Goal: Communication & Community: Connect with others

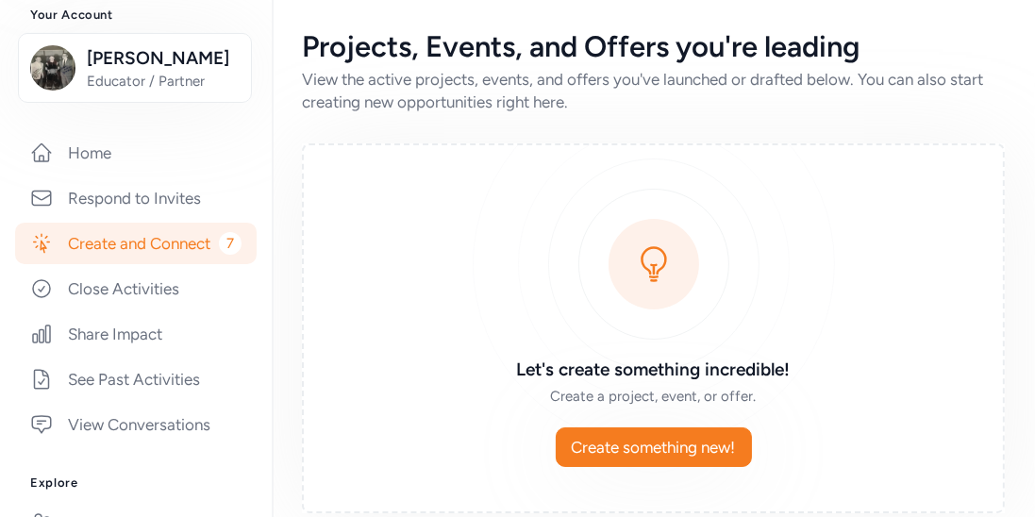
scroll to position [227, 0]
click at [104, 157] on link "Home" at bounding box center [135, 154] width 241 height 42
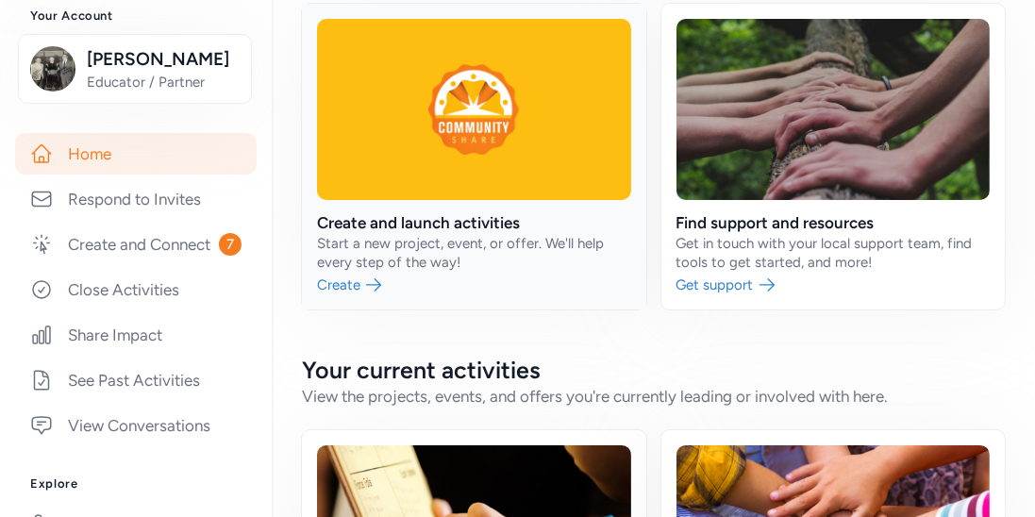
scroll to position [96, 0]
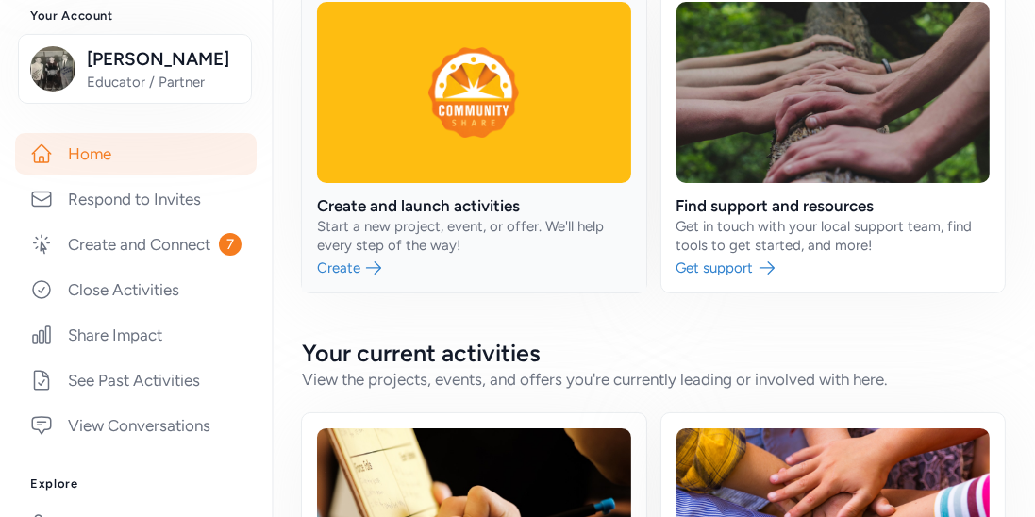
click at [459, 203] on link at bounding box center [474, 140] width 344 height 306
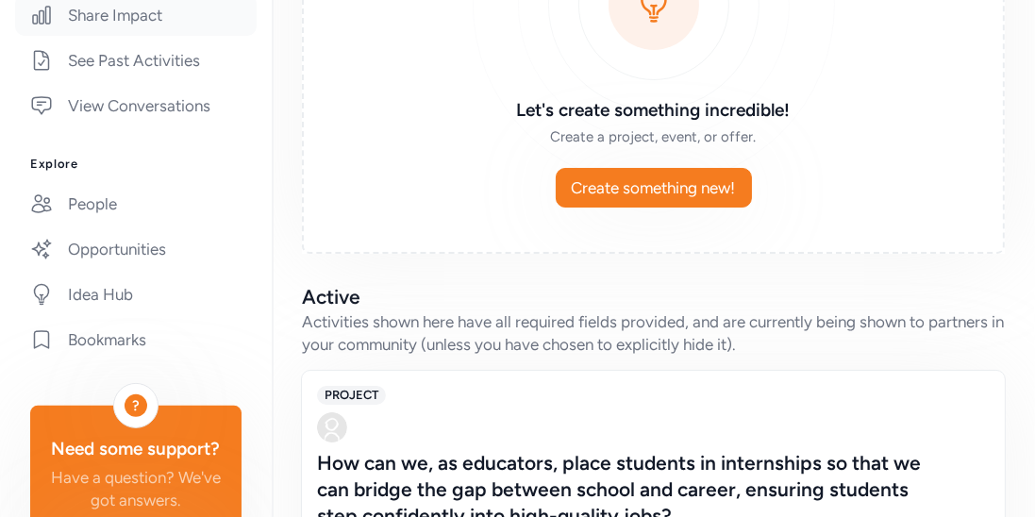
scroll to position [548, 0]
click at [122, 209] on link "People" at bounding box center [135, 203] width 241 height 42
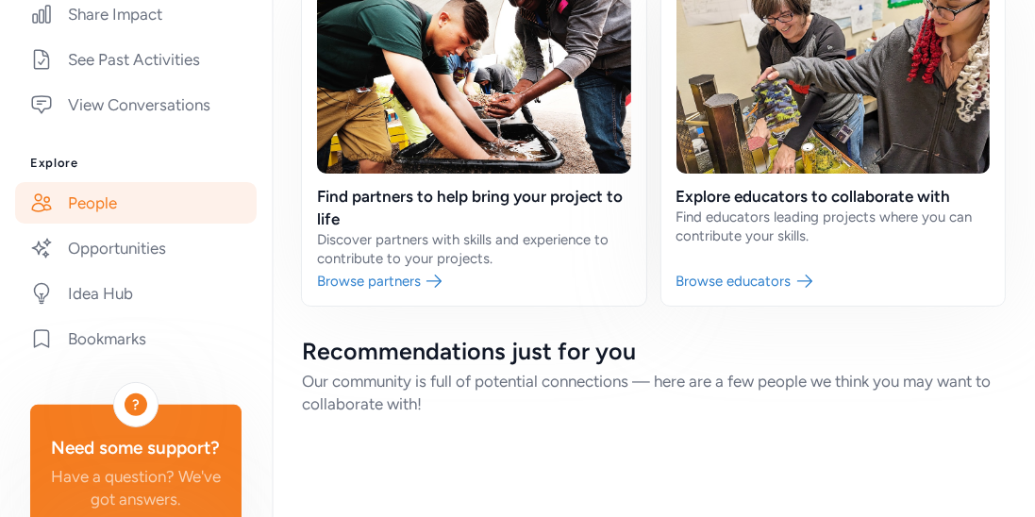
scroll to position [188, 0]
click at [122, 209] on link "People" at bounding box center [135, 203] width 241 height 42
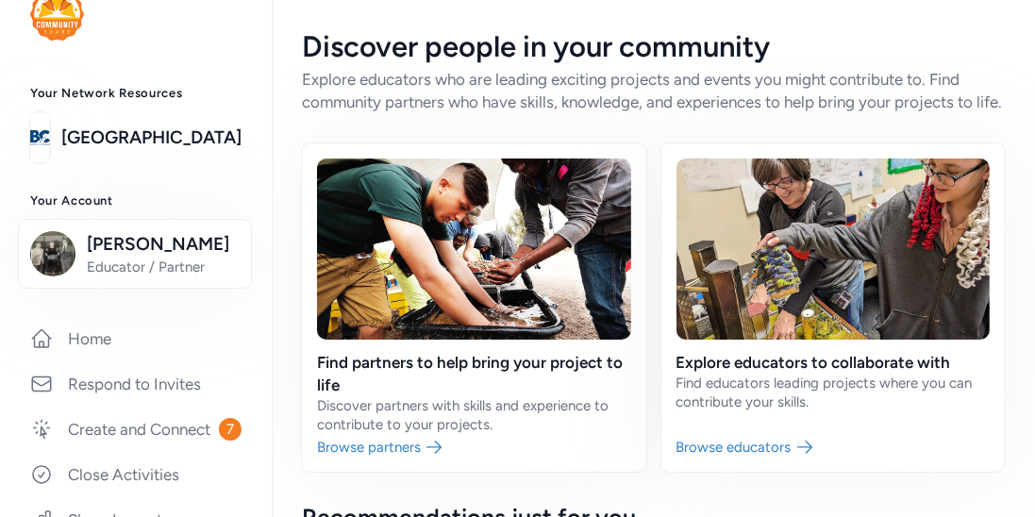
scroll to position [39, 0]
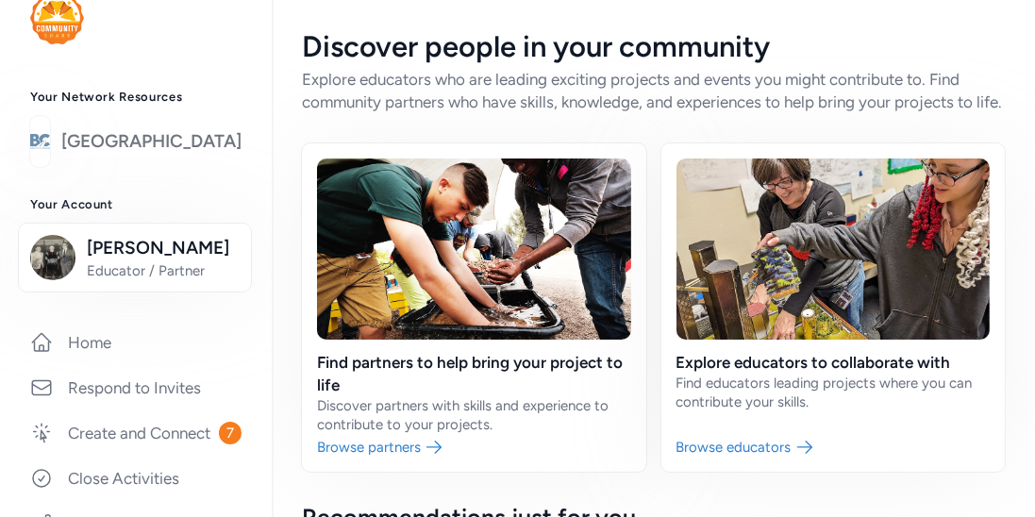
click at [178, 133] on link "[GEOGRAPHIC_DATA]" at bounding box center [151, 141] width 180 height 26
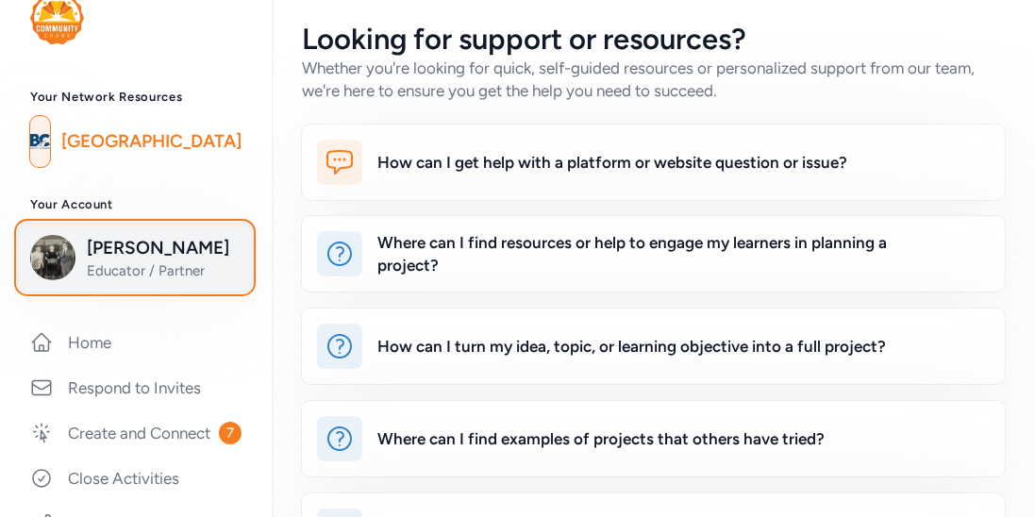
click at [113, 241] on span "Lee Barger" at bounding box center [163, 248] width 153 height 26
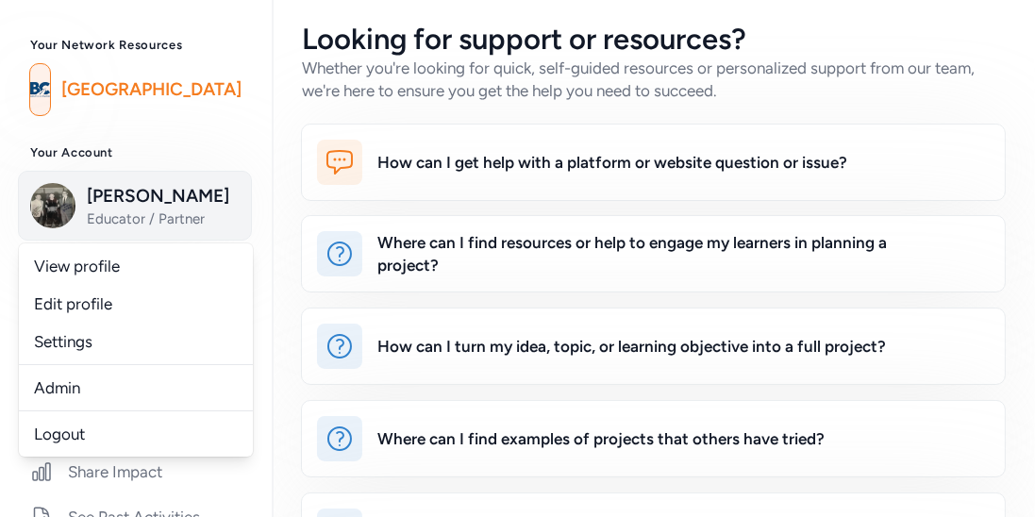
scroll to position [96, 0]
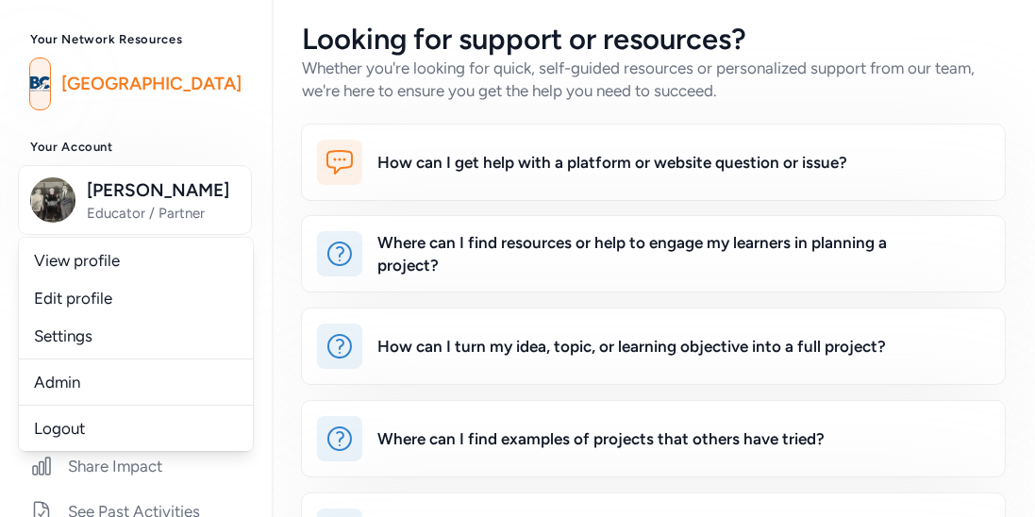
click at [286, 103] on div "Looking for support or resources? Whether you're looking for quick, self-guided…" at bounding box center [653, 62] width 763 height 125
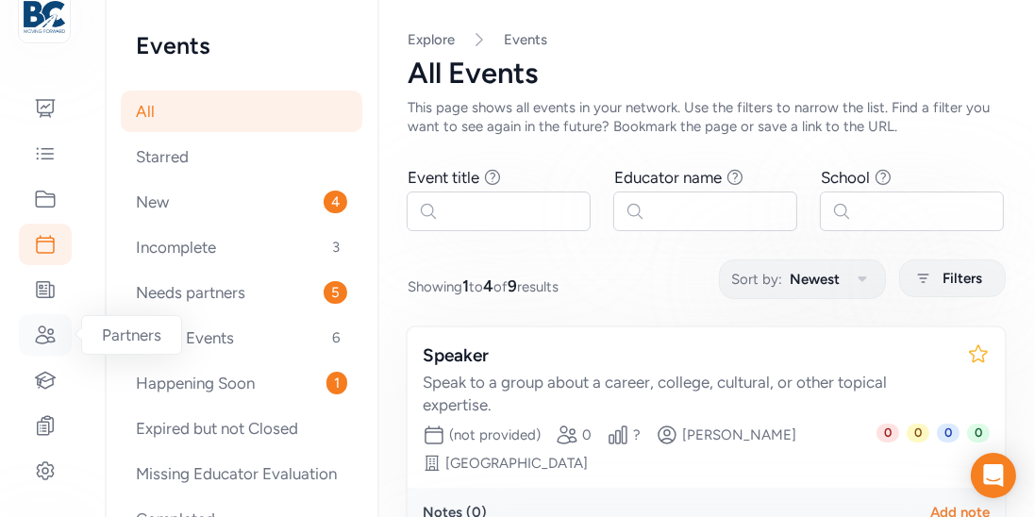
click at [40, 344] on icon at bounding box center [45, 335] width 23 height 23
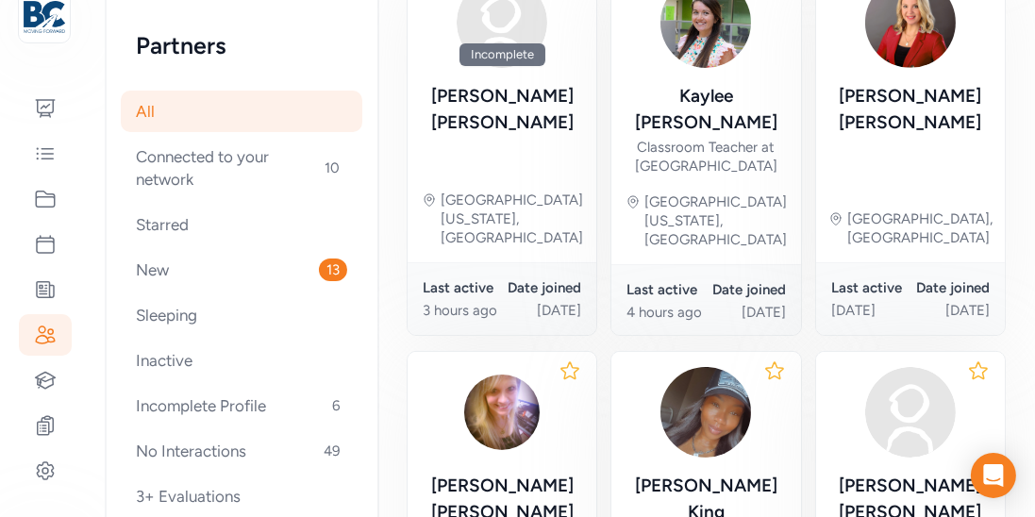
scroll to position [366, 0]
click at [51, 385] on icon at bounding box center [46, 380] width 20 height 16
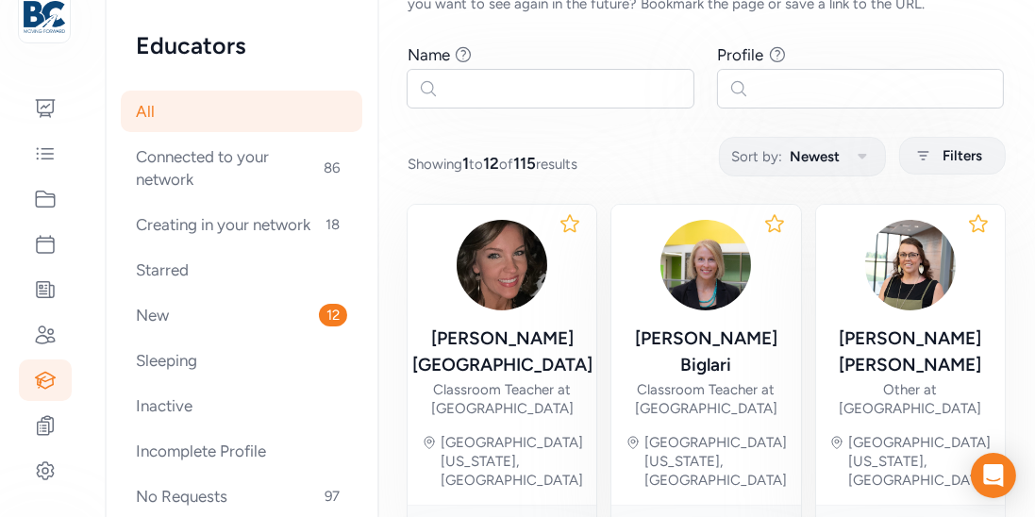
scroll to position [126, 0]
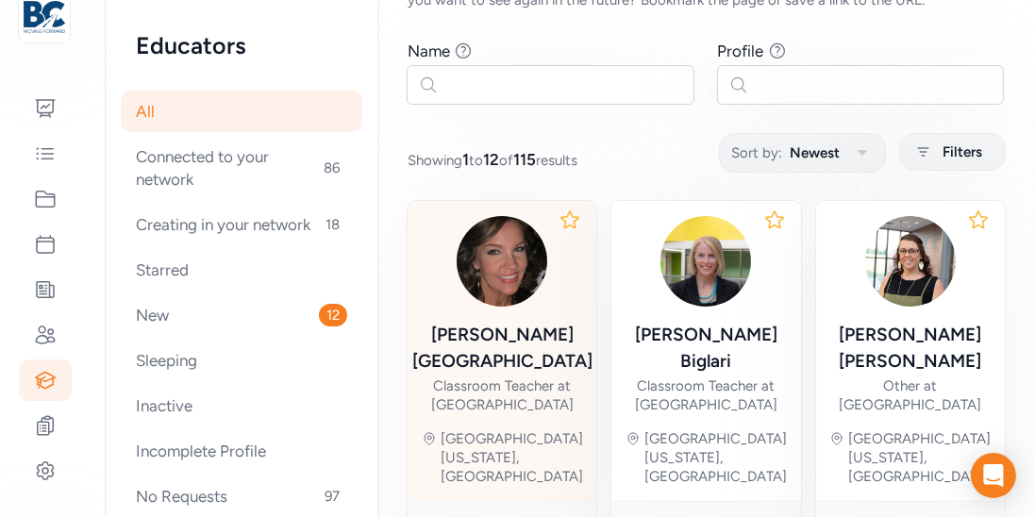
click at [499, 259] on img at bounding box center [502, 261] width 91 height 91
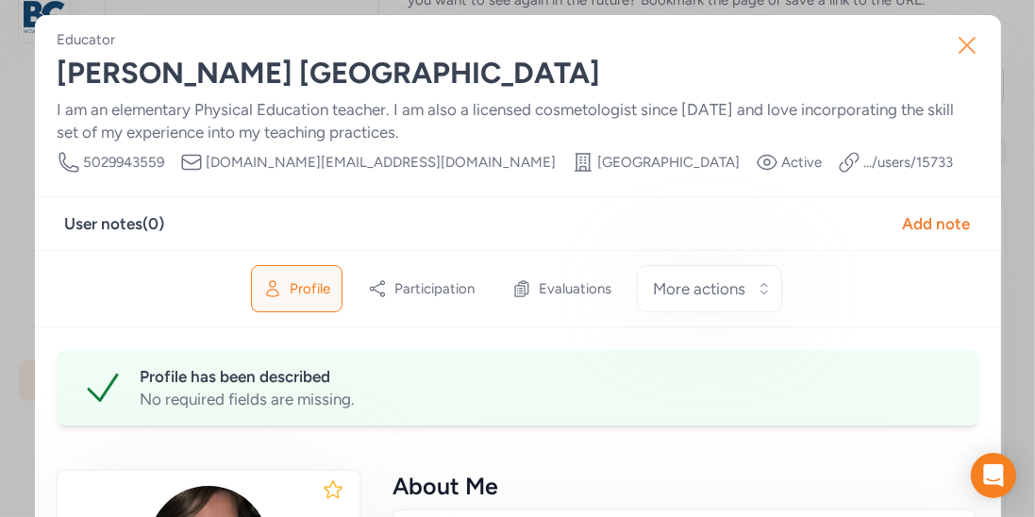
click at [958, 43] on icon "button" at bounding box center [967, 45] width 30 height 30
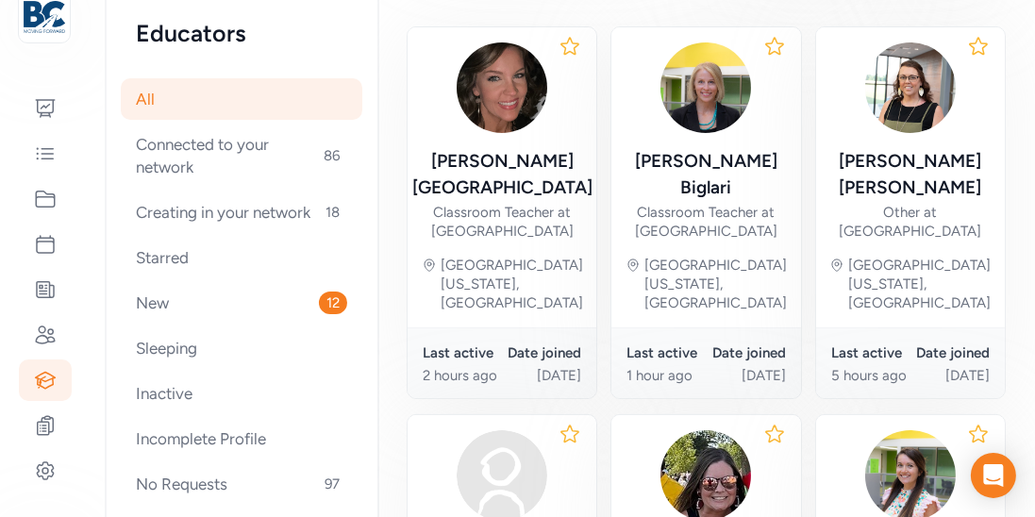
scroll to position [10, 0]
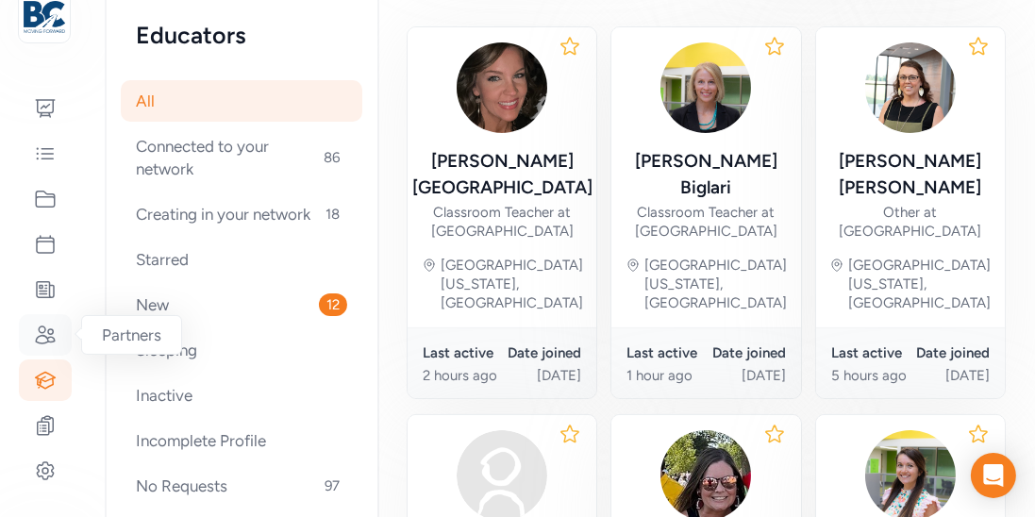
click at [61, 342] on div at bounding box center [45, 335] width 53 height 42
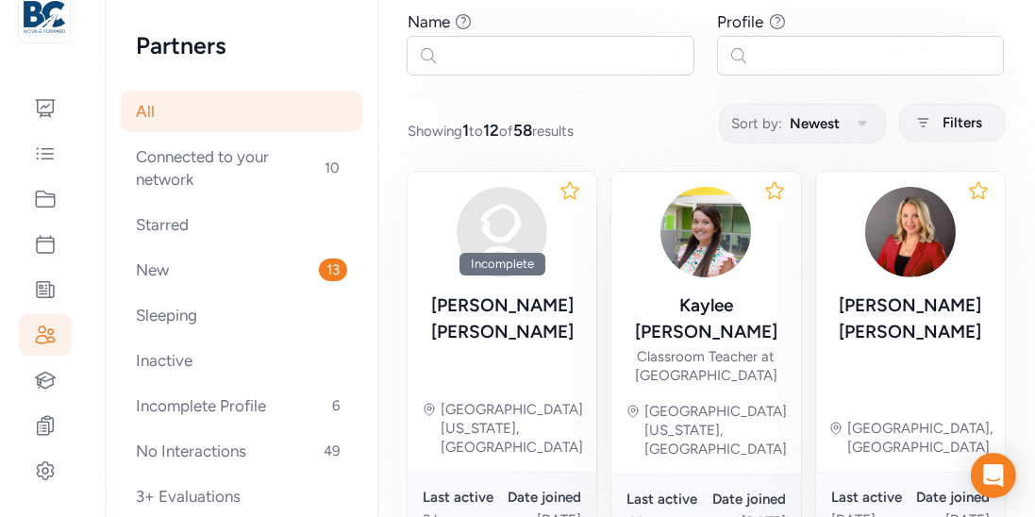
scroll to position [158, 0]
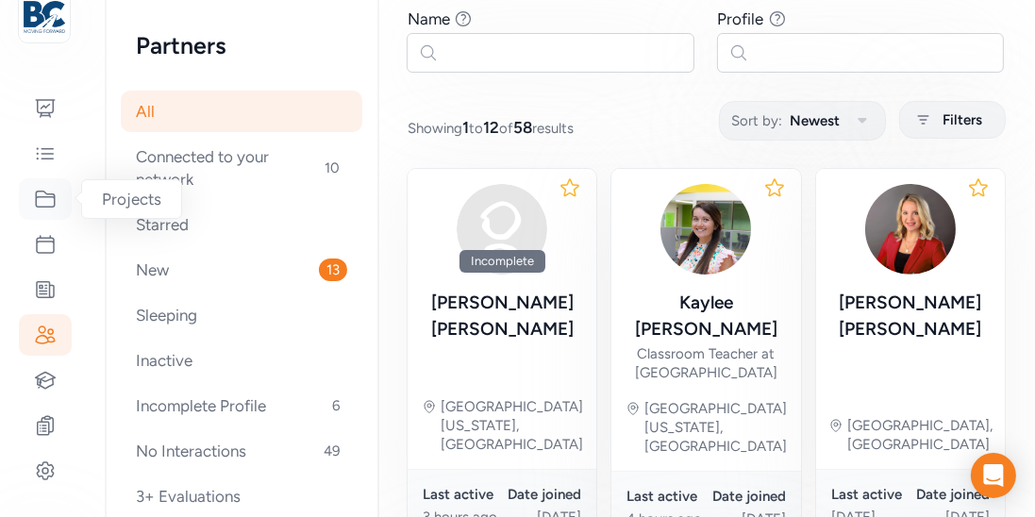
click at [46, 204] on icon at bounding box center [45, 199] width 23 height 23
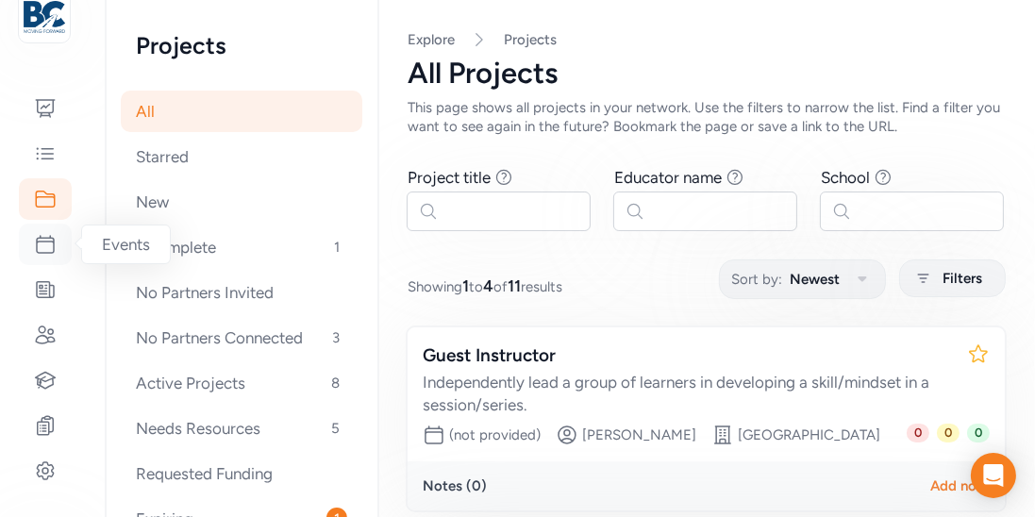
click at [52, 240] on icon at bounding box center [45, 244] width 23 height 23
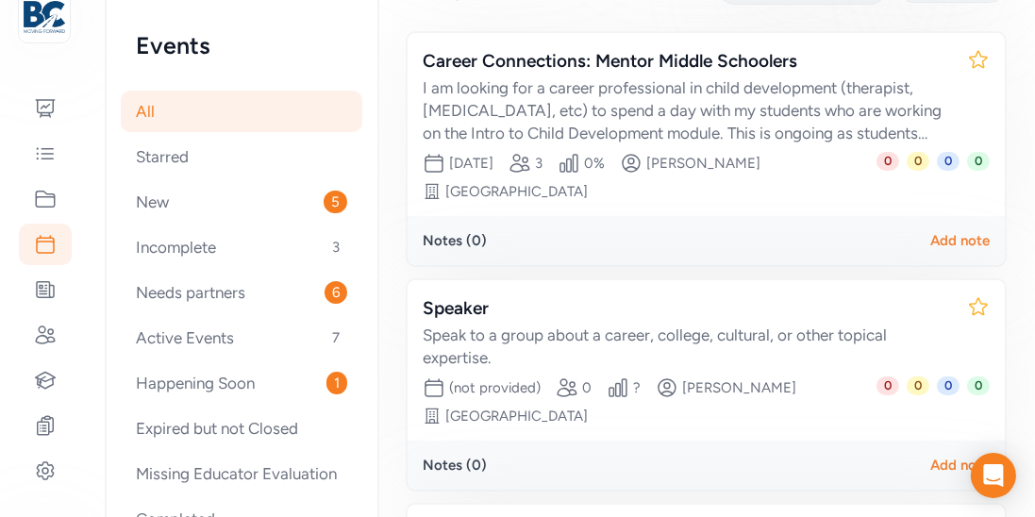
scroll to position [292, 0]
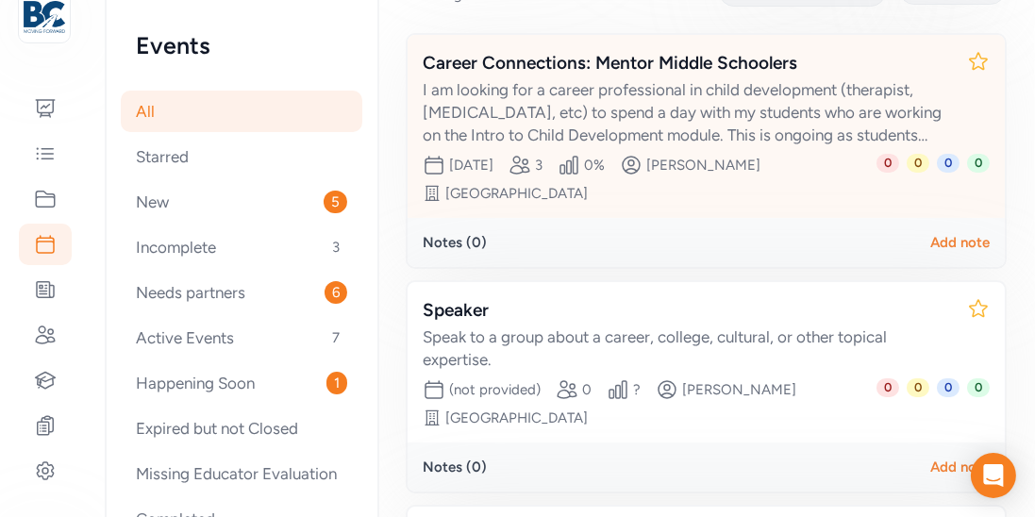
click at [633, 64] on div "Career Connections: Mentor Middle Schoolers" at bounding box center [687, 63] width 529 height 26
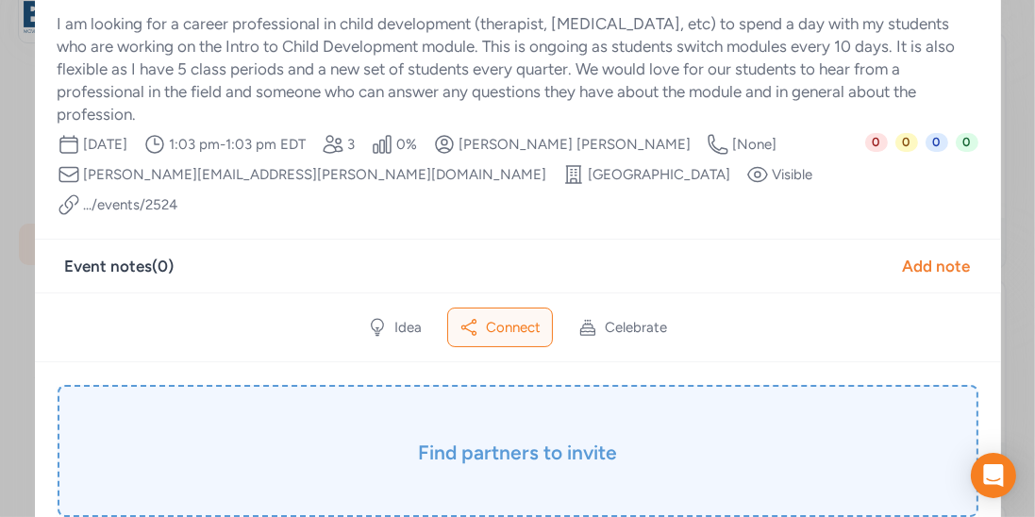
scroll to position [87, 0]
click at [526, 439] on h3 "Find partners to invite" at bounding box center [518, 452] width 826 height 26
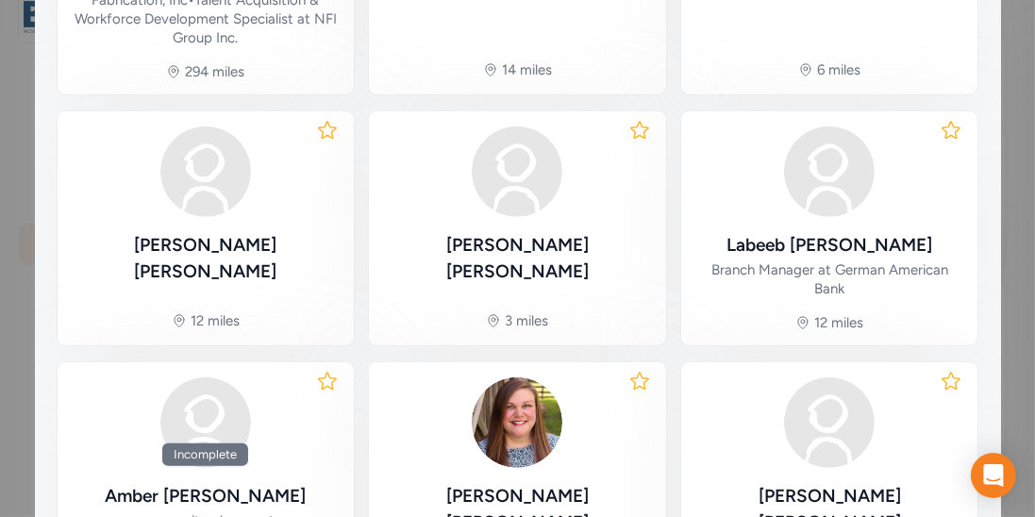
scroll to position [986, 0]
click at [526, 391] on div "[PERSON_NAME] Owner/Pediatrician at Pediatrics of [GEOGRAPHIC_DATA] - [GEOGRAPH…" at bounding box center [517, 484] width 267 height 217
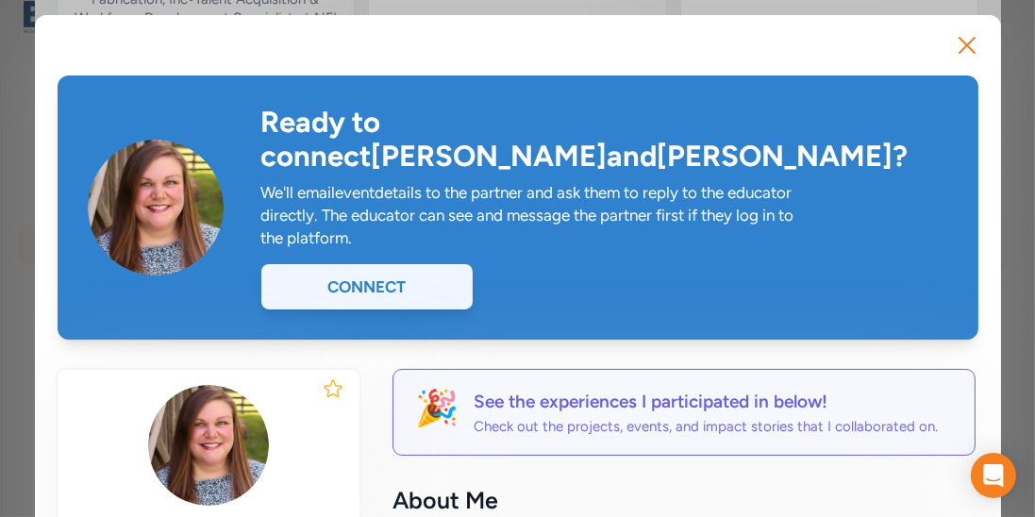
click at [414, 264] on div "Connect" at bounding box center [366, 286] width 211 height 45
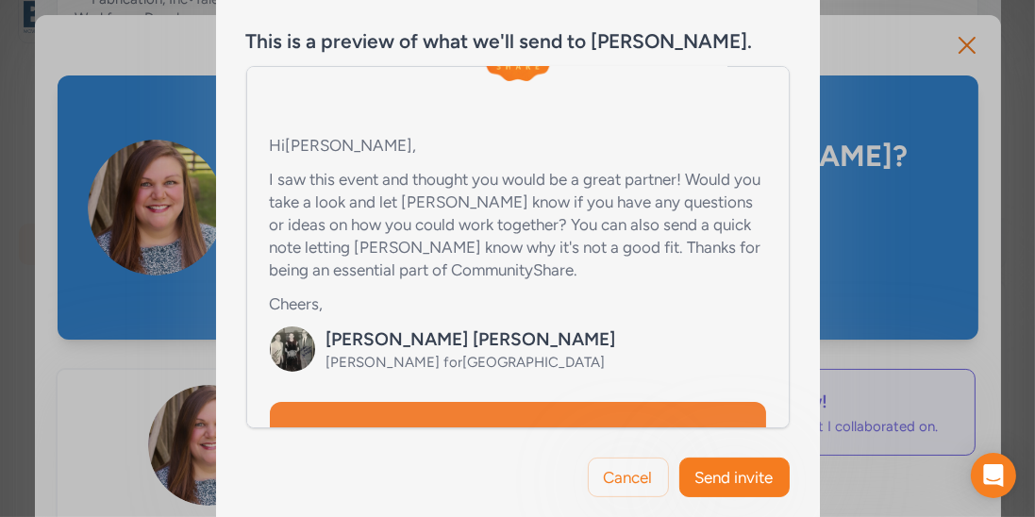
scroll to position [186, 0]
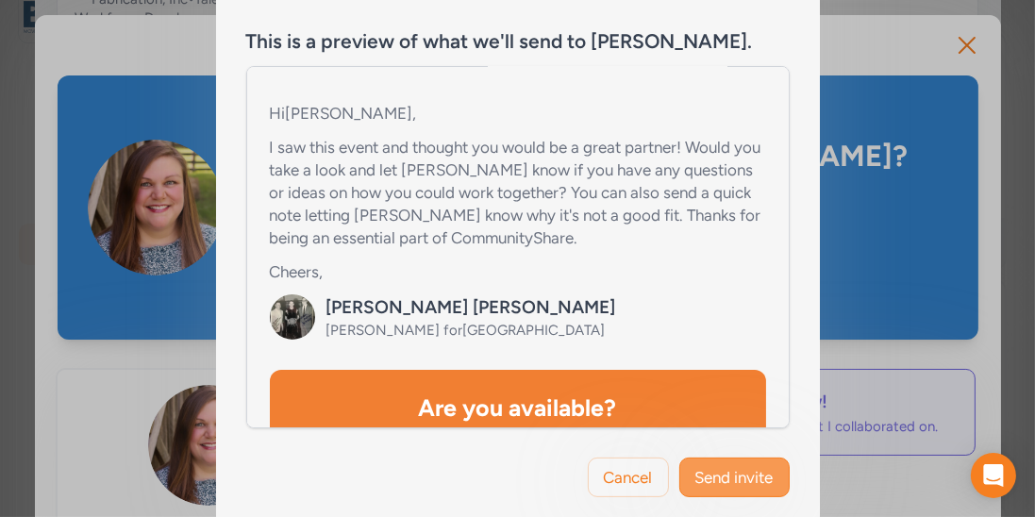
click at [714, 463] on button "Send invite" at bounding box center [734, 477] width 110 height 40
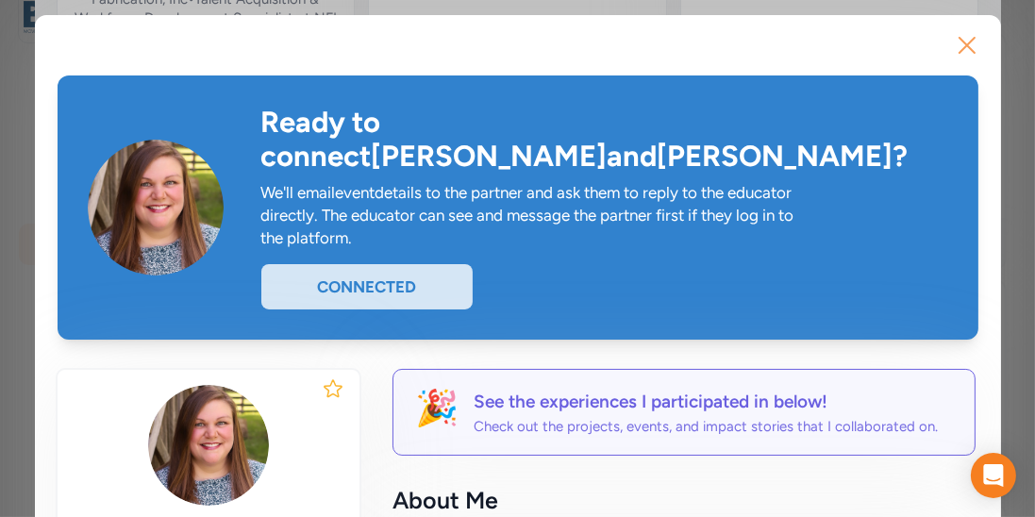
click at [967, 55] on icon "button" at bounding box center [967, 45] width 30 height 30
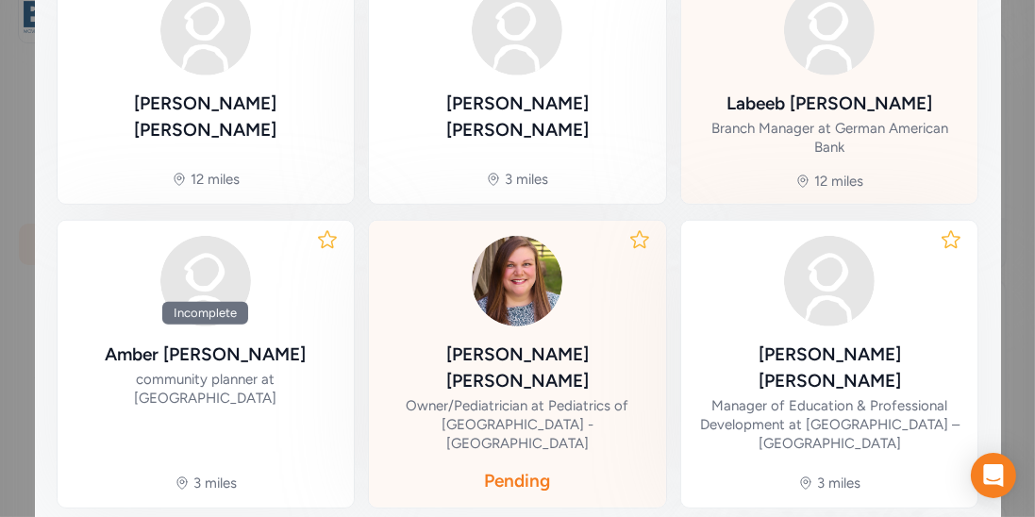
scroll to position [1127, 0]
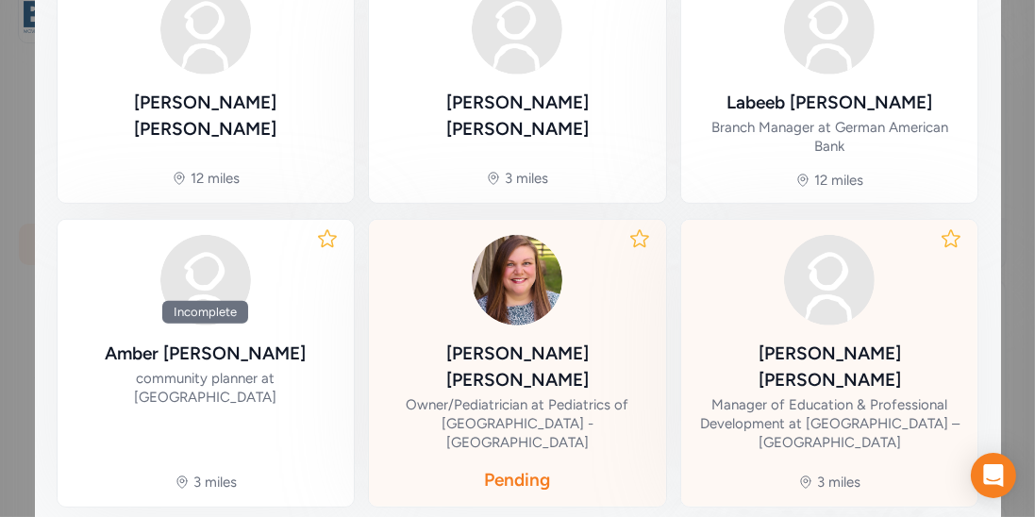
click at [799, 341] on div "[PERSON_NAME]" at bounding box center [829, 367] width 267 height 53
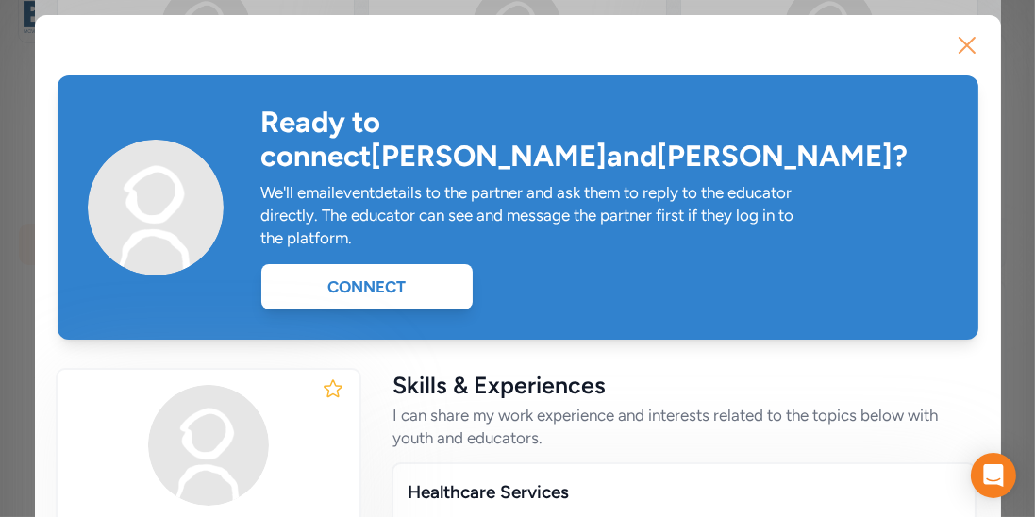
click at [966, 41] on icon "button" at bounding box center [967, 45] width 30 height 30
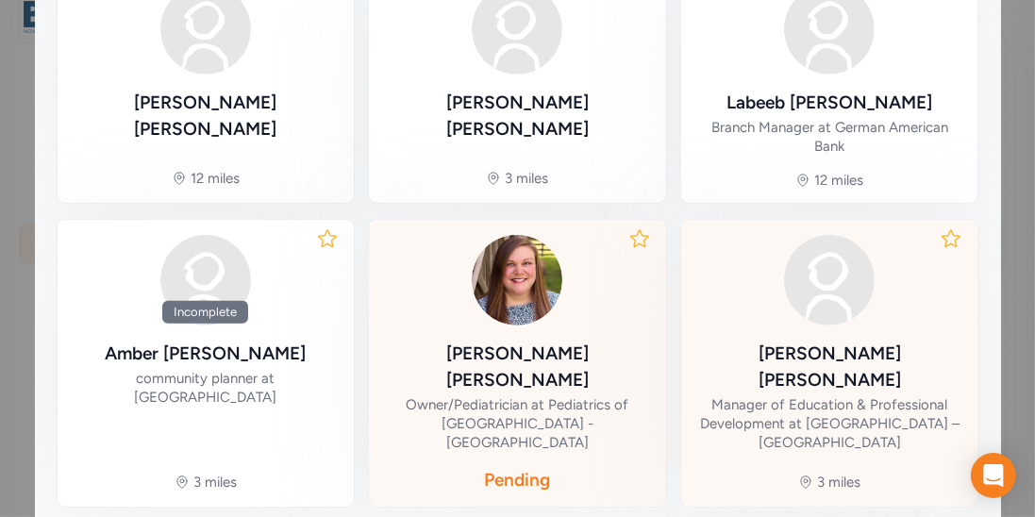
scroll to position [1155, 0]
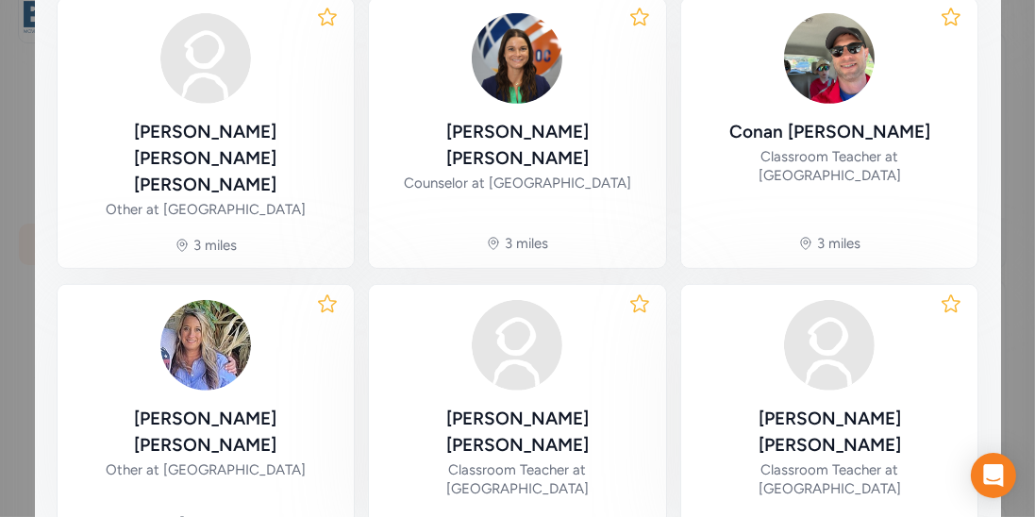
scroll to position [1085, 0]
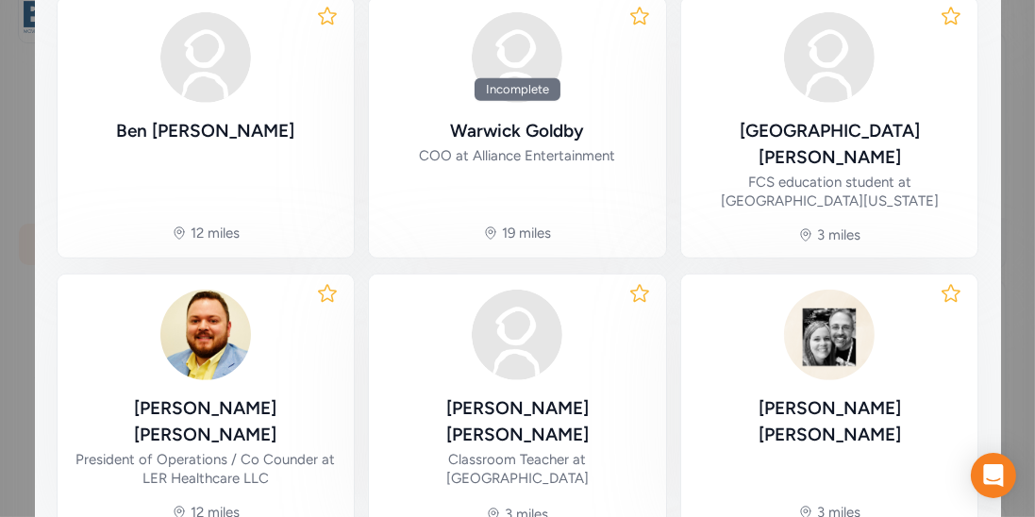
scroll to position [1148, 0]
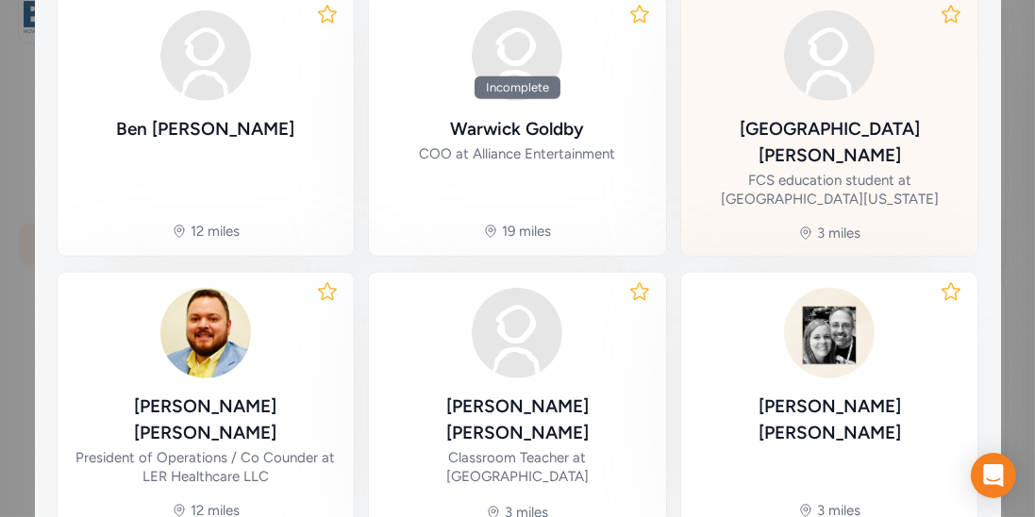
click at [884, 171] on div "FCS education student at [GEOGRAPHIC_DATA][US_STATE]" at bounding box center [829, 190] width 267 height 38
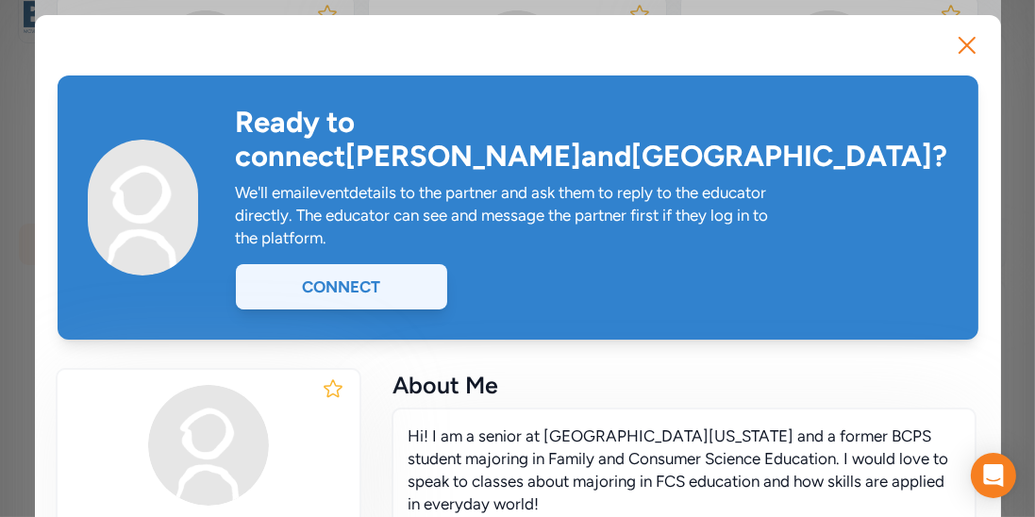
click at [357, 264] on div "Connect" at bounding box center [341, 286] width 211 height 45
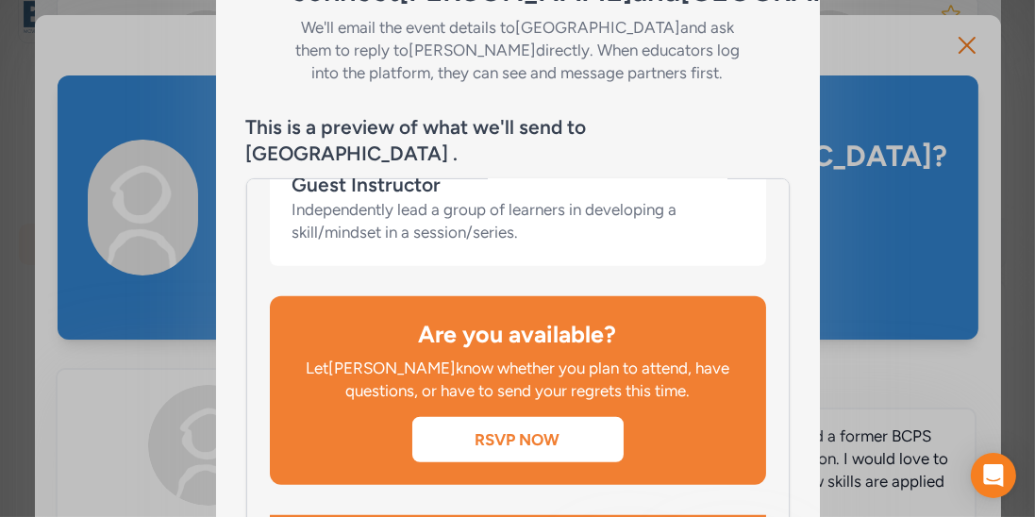
scroll to position [380, 0]
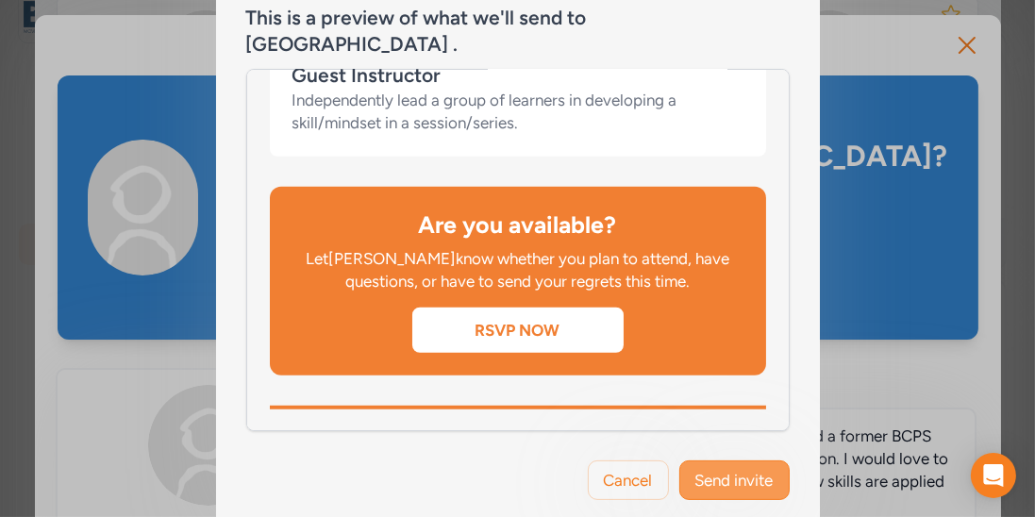
click at [698, 460] on button "Send invite" at bounding box center [734, 480] width 110 height 40
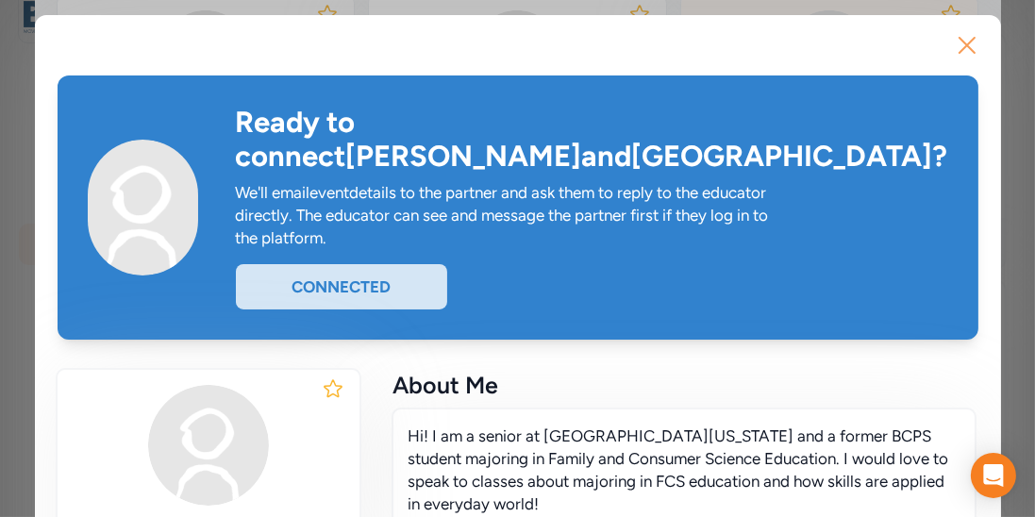
click at [977, 56] on icon "button" at bounding box center [967, 45] width 30 height 30
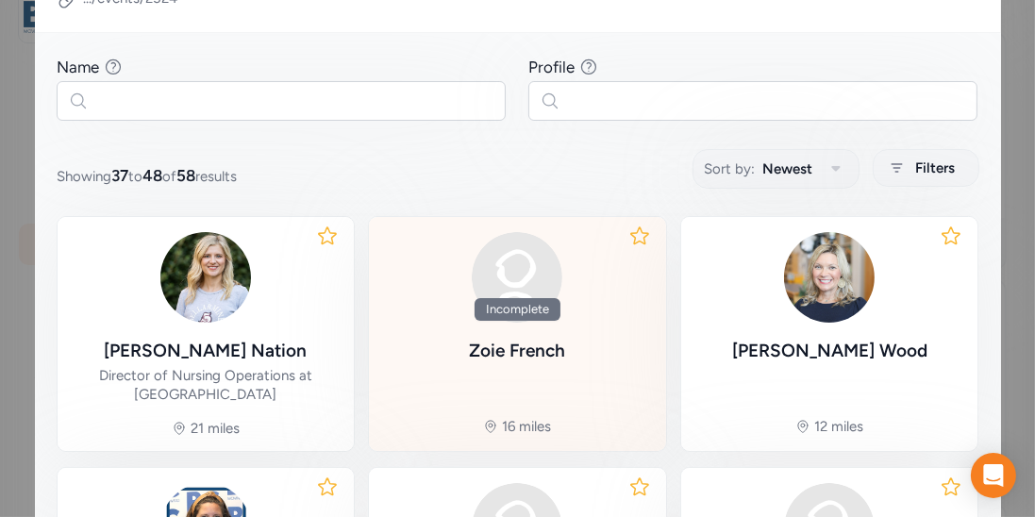
scroll to position [293, 0]
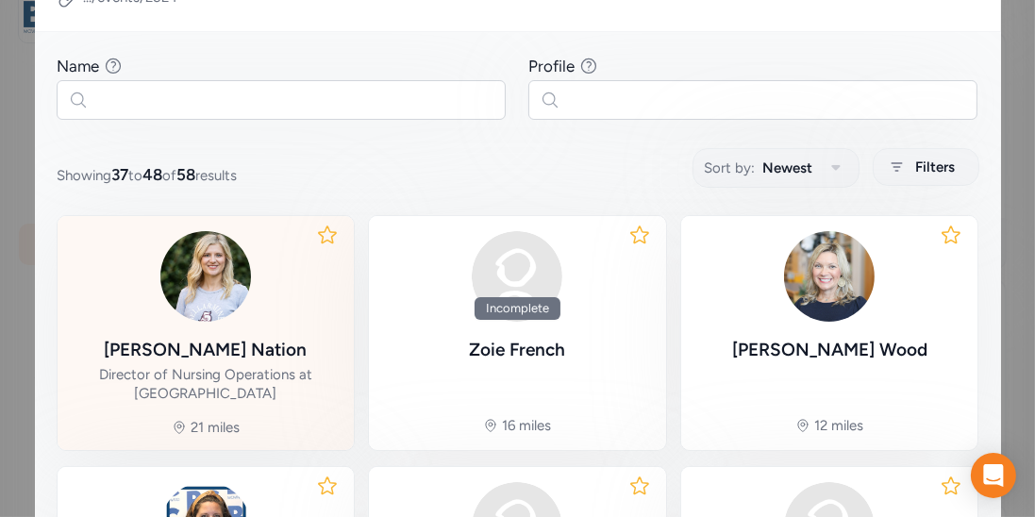
click at [254, 337] on div "[PERSON_NAME]" at bounding box center [205, 350] width 203 height 26
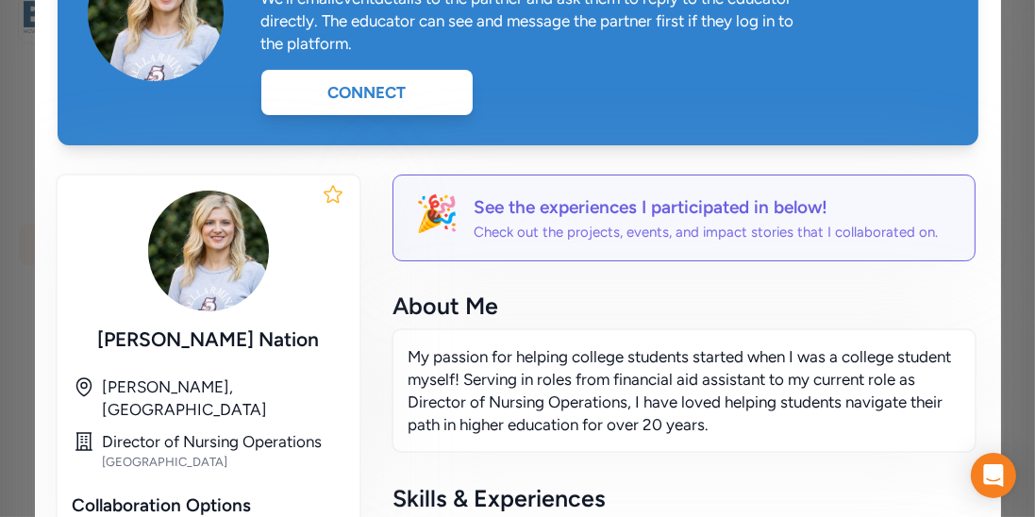
scroll to position [194, 0]
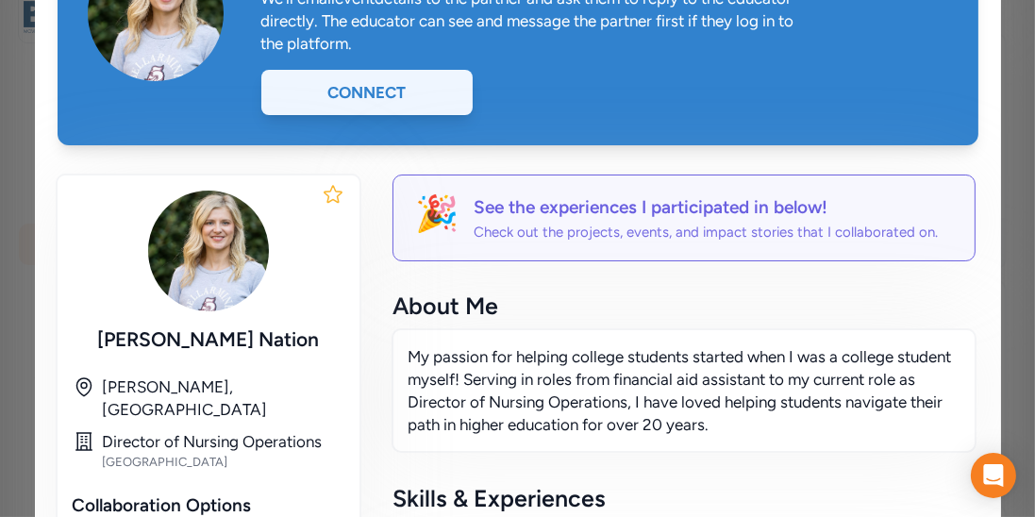
click at [417, 70] on div "Connect" at bounding box center [366, 92] width 211 height 45
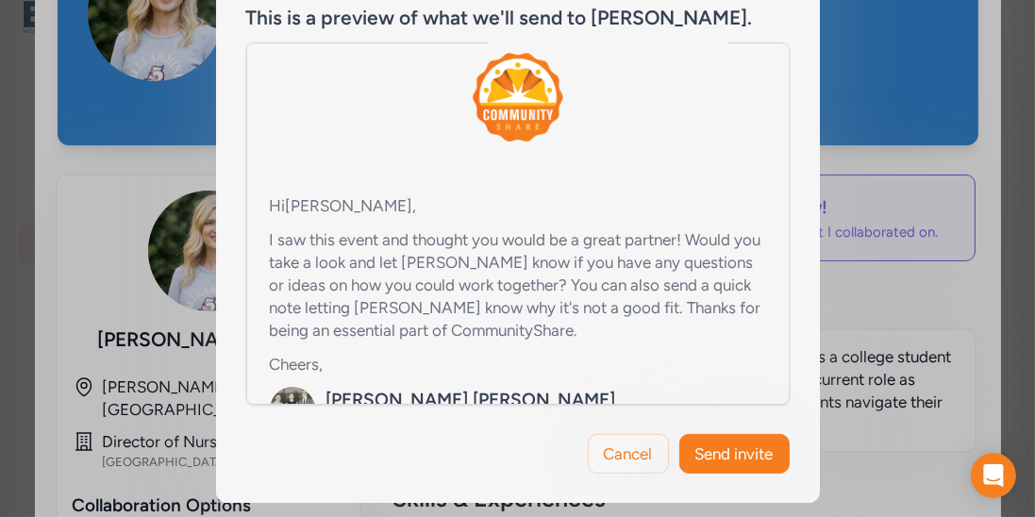
scroll to position [69, 0]
click at [711, 448] on span "Send invite" at bounding box center [734, 453] width 78 height 23
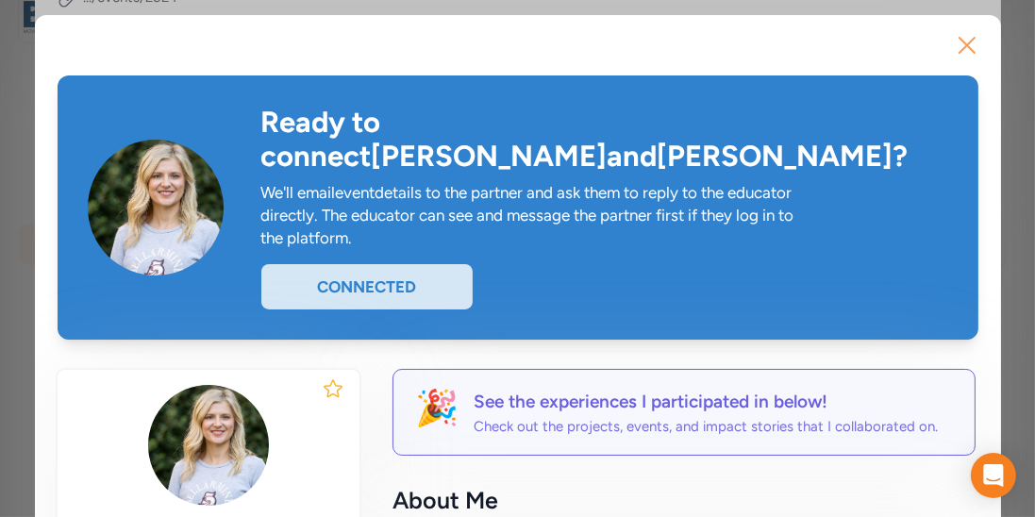
click at [973, 44] on icon "button" at bounding box center [967, 45] width 30 height 30
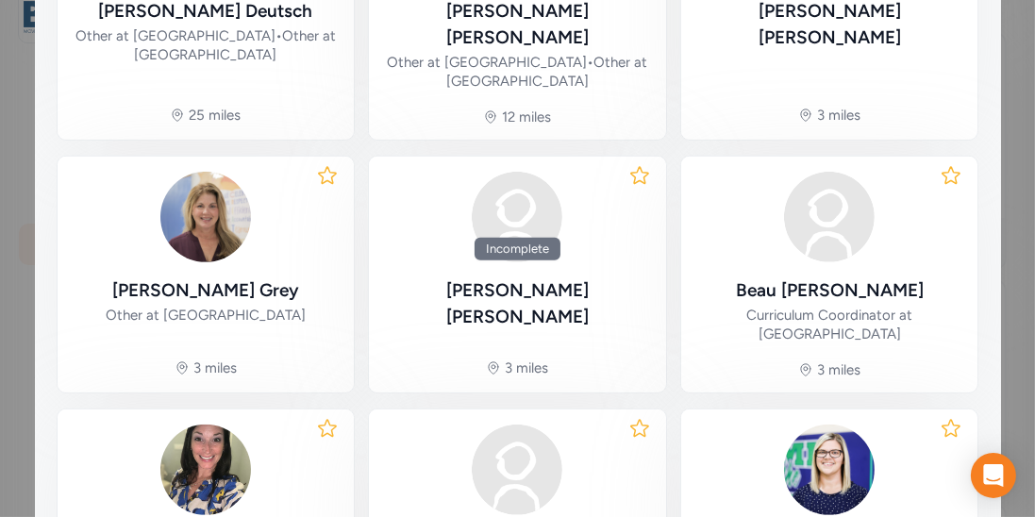
scroll to position [1090, 0]
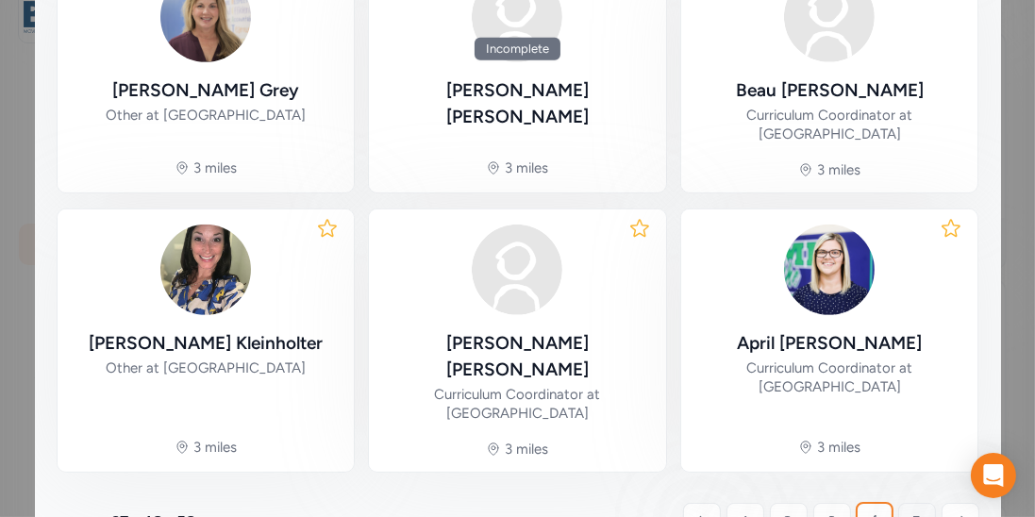
click at [904, 503] on link "5" at bounding box center [917, 522] width 38 height 38
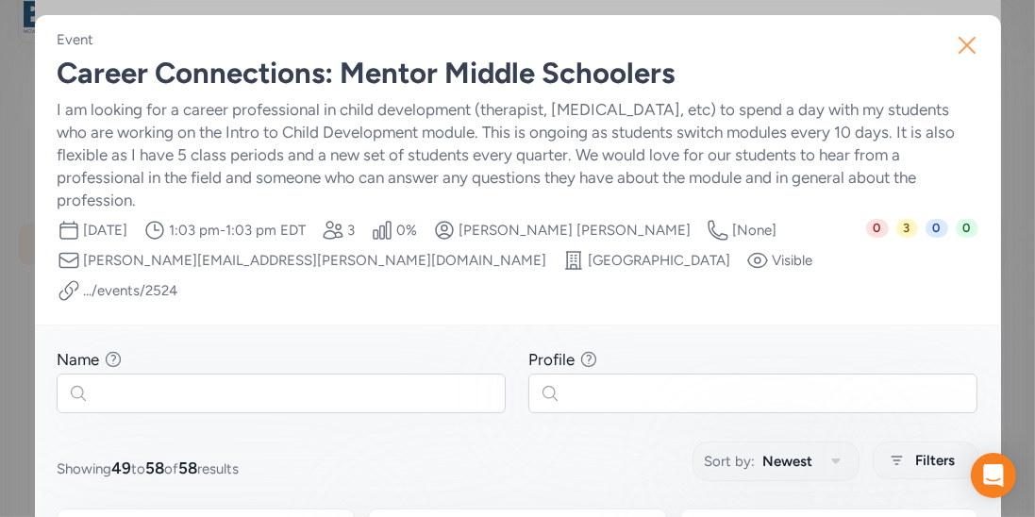
click at [968, 36] on icon "button" at bounding box center [967, 45] width 30 height 30
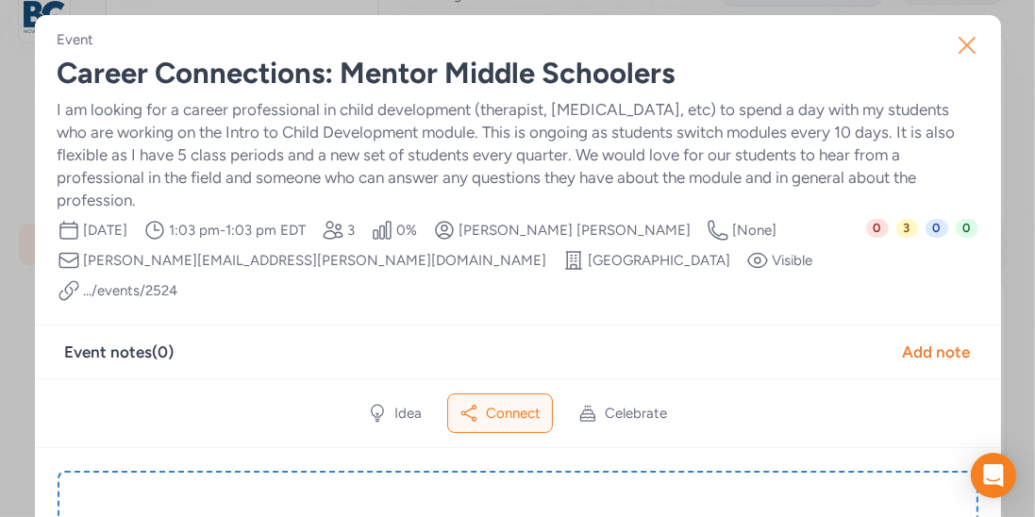
click at [967, 48] on icon "button" at bounding box center [967, 45] width 30 height 30
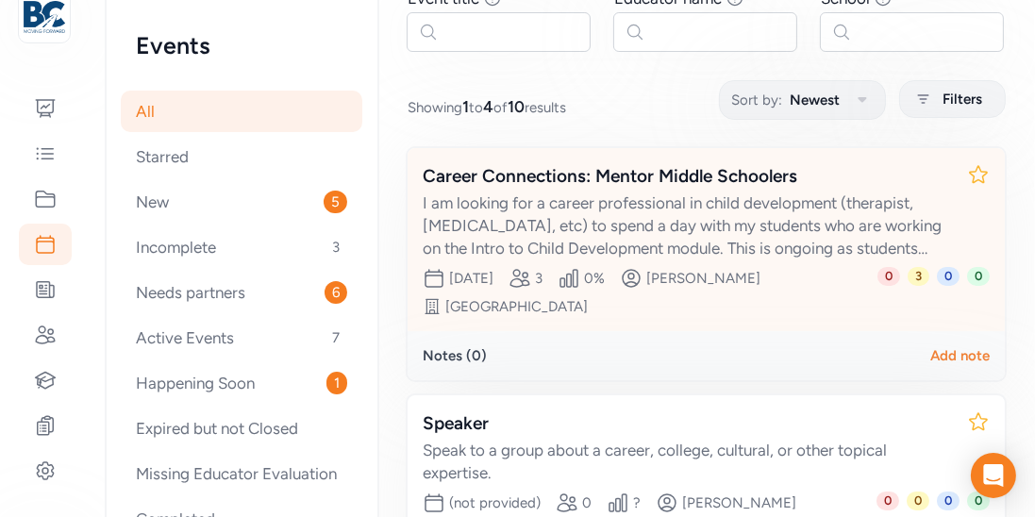
scroll to position [182, 0]
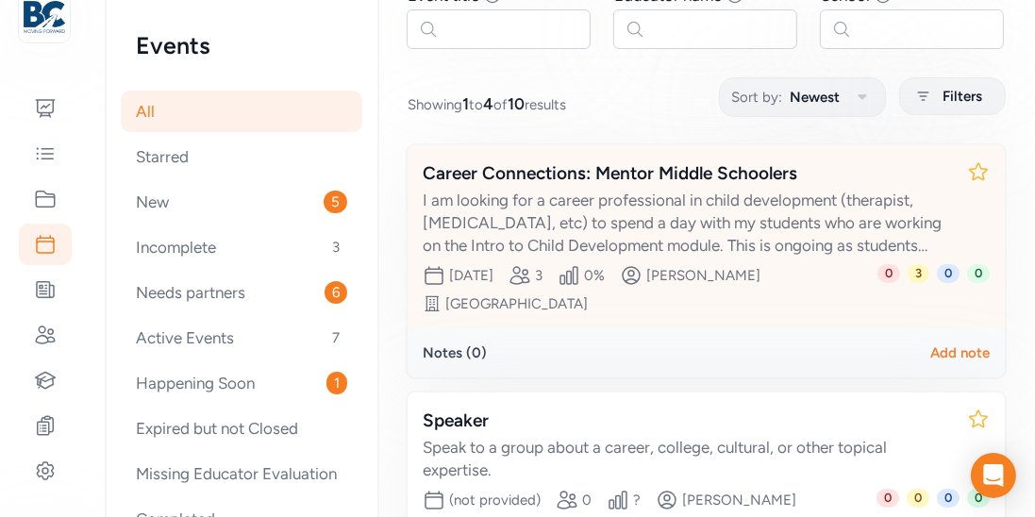
click at [718, 176] on div "Career Connections: Mentor Middle Schoolers" at bounding box center [687, 173] width 529 height 26
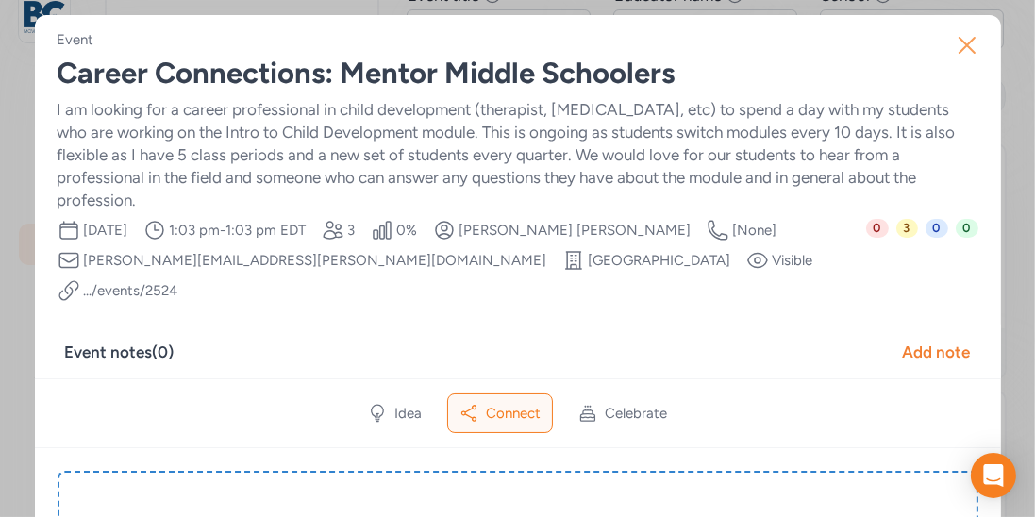
click at [964, 44] on icon "button" at bounding box center [967, 45] width 30 height 30
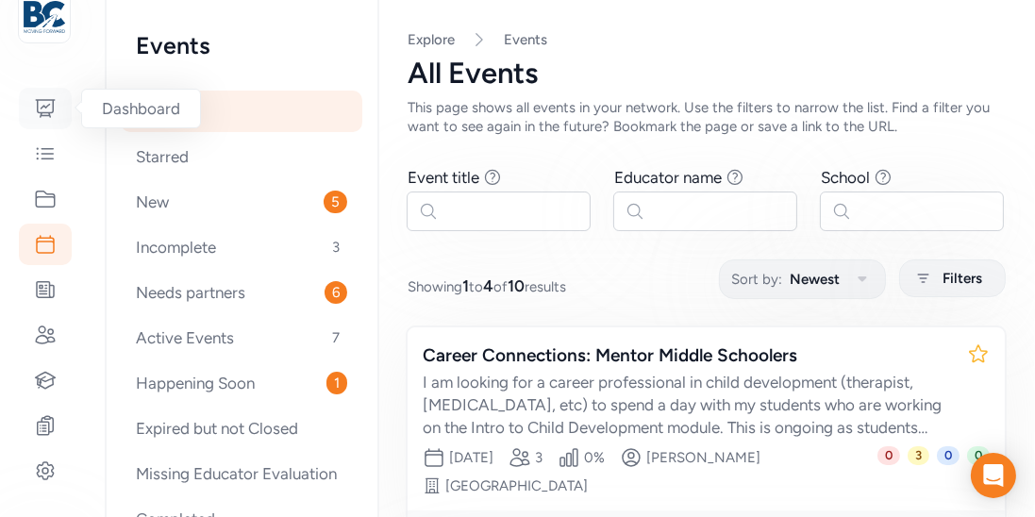
click at [42, 118] on icon at bounding box center [45, 108] width 23 height 23
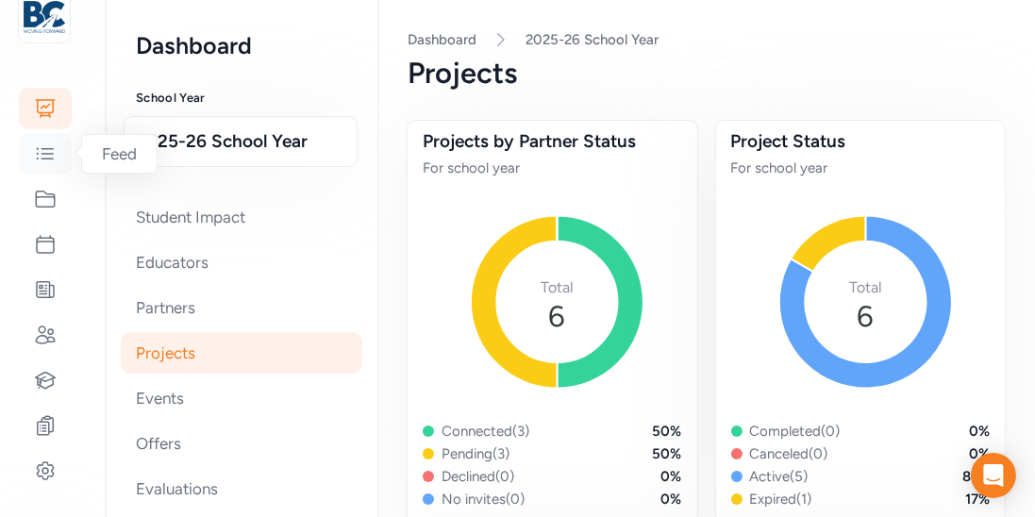
click at [45, 163] on icon at bounding box center [45, 153] width 23 height 23
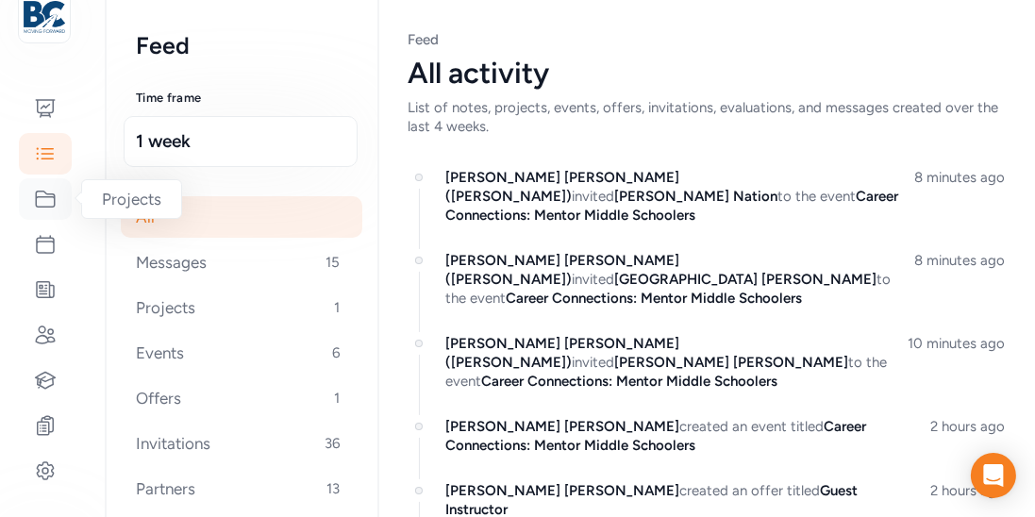
click at [51, 208] on icon at bounding box center [45, 199] width 23 height 23
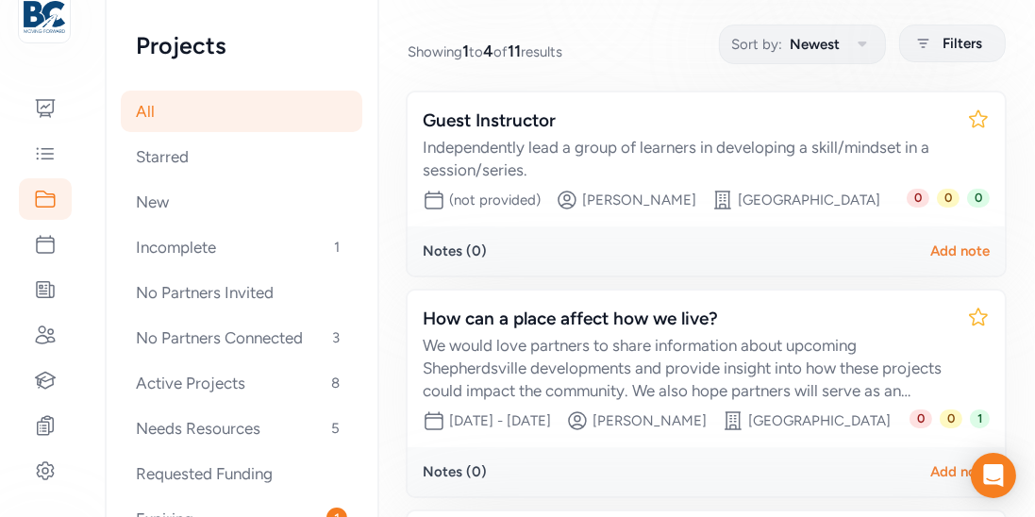
scroll to position [235, 0]
click at [53, 246] on icon at bounding box center [45, 244] width 17 height 17
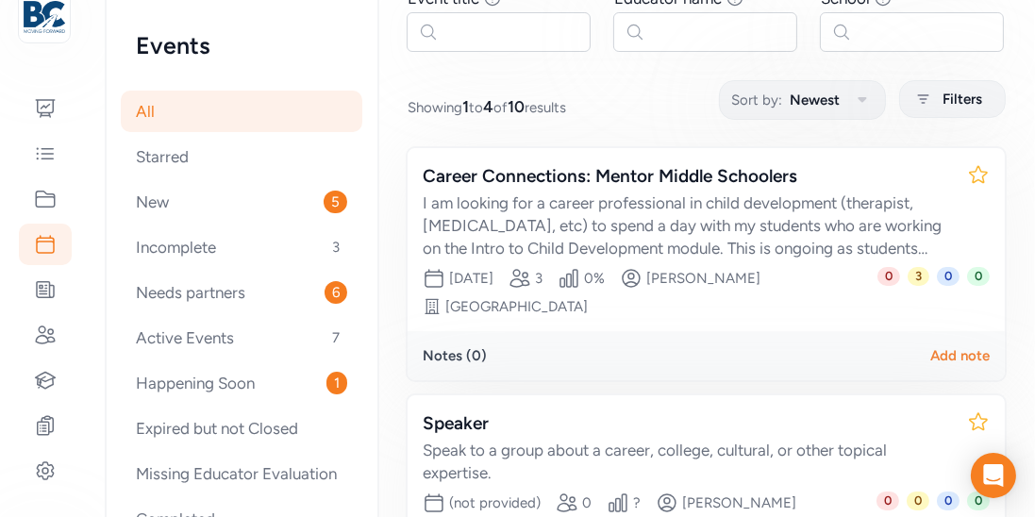
scroll to position [181, 0]
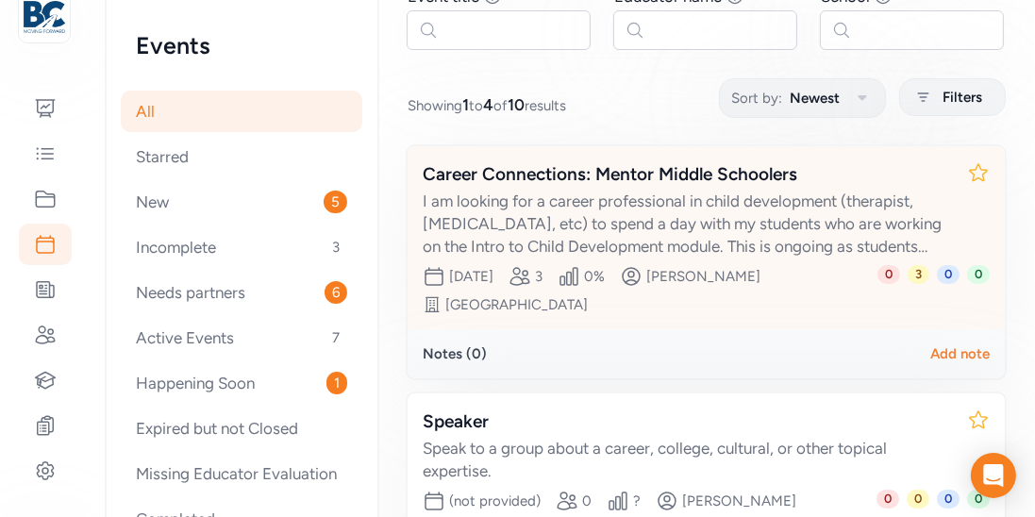
click at [667, 193] on div "I am looking for a career professional in child development (therapist, [MEDICA…" at bounding box center [687, 224] width 529 height 68
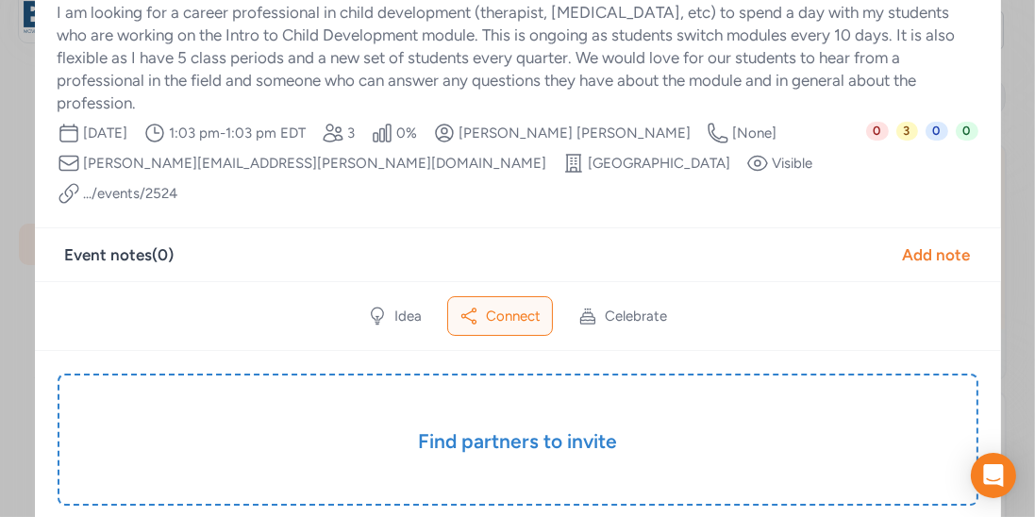
scroll to position [99, 0]
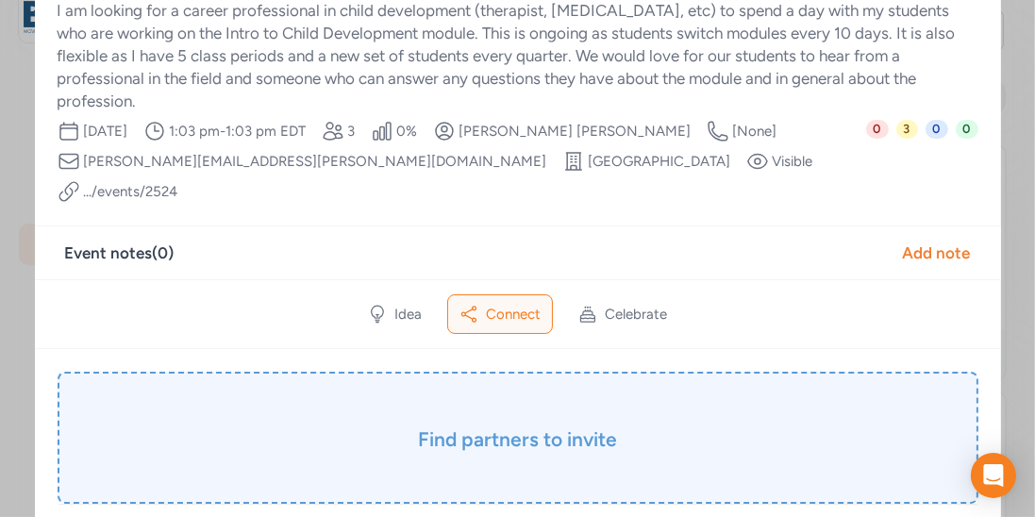
click at [544, 372] on div "Find partners to invite" at bounding box center [518, 438] width 921 height 132
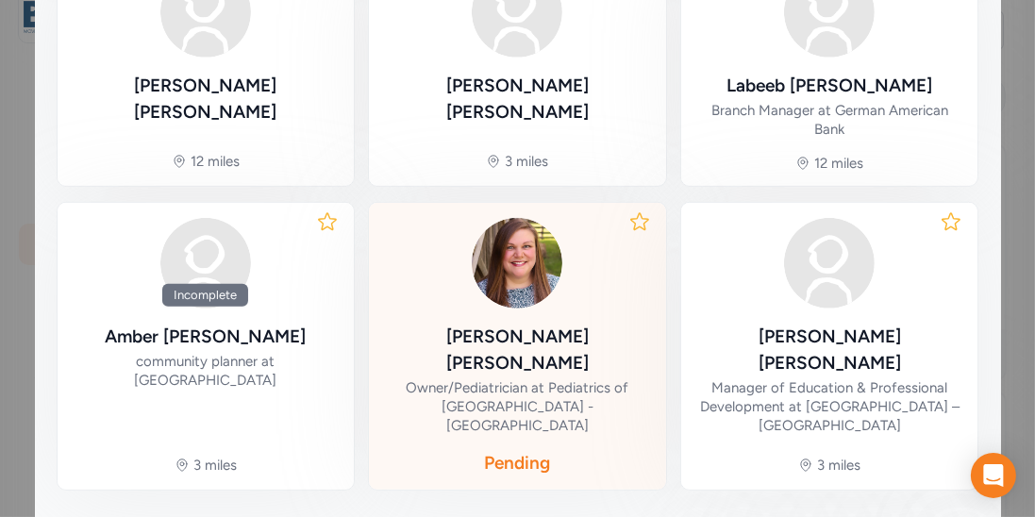
scroll to position [1155, 0]
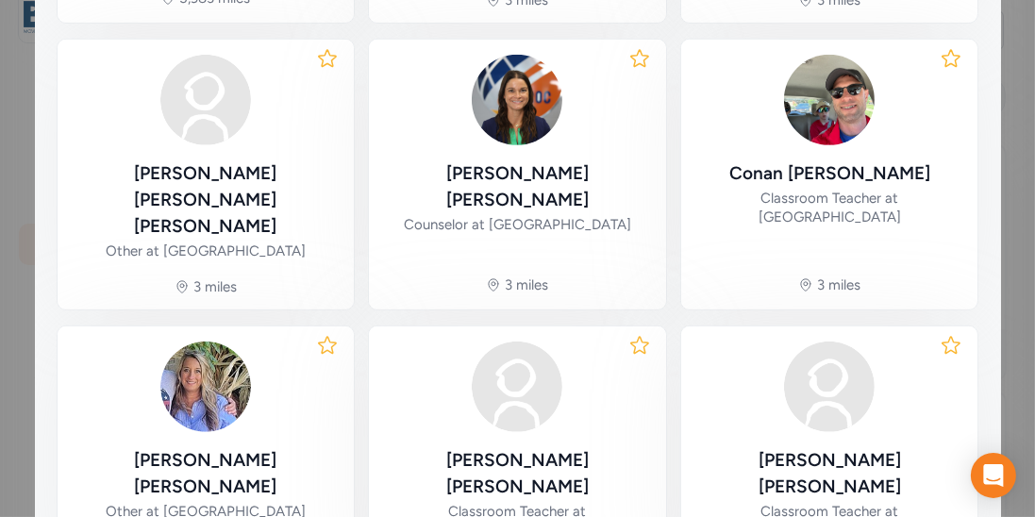
scroll to position [1085, 0]
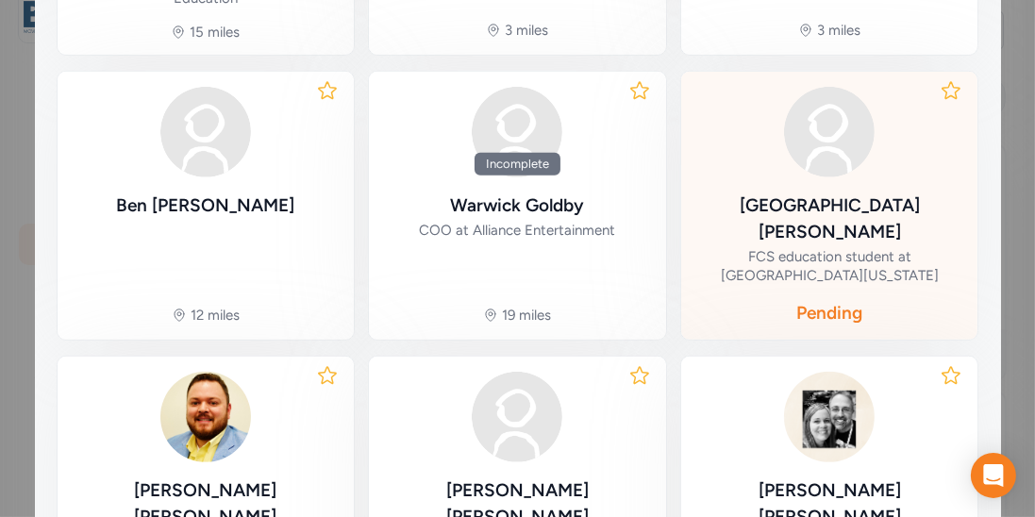
scroll to position [1166, 0]
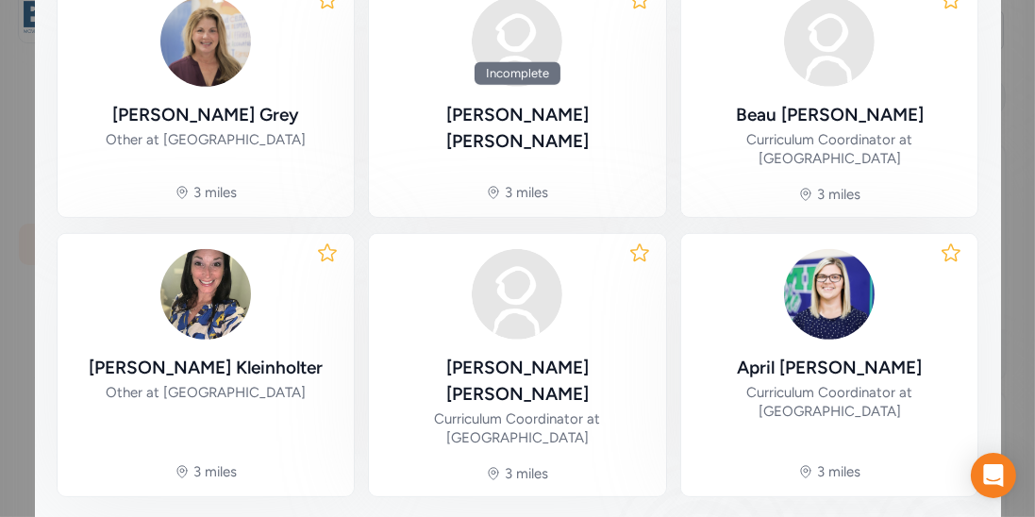
scroll to position [1067, 0]
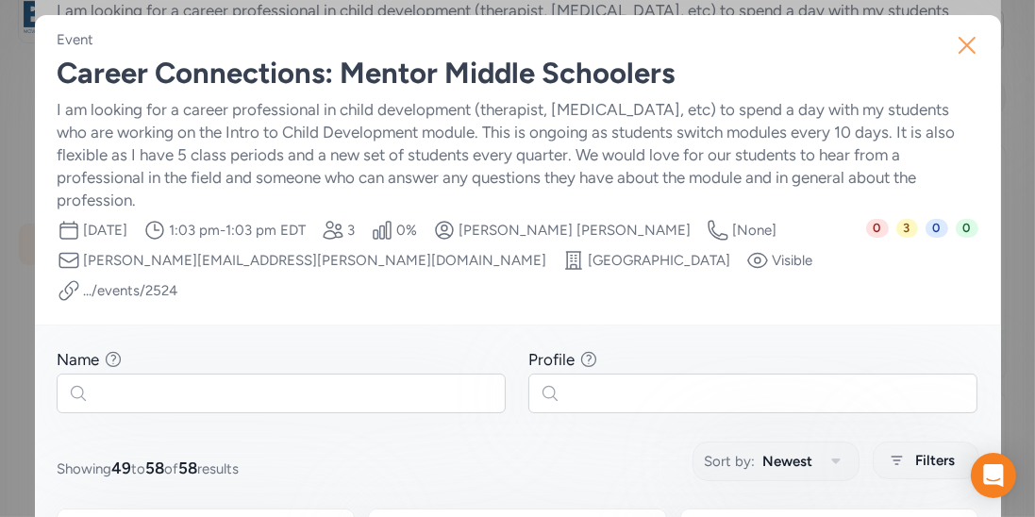
click at [970, 46] on icon "button" at bounding box center [967, 45] width 30 height 30
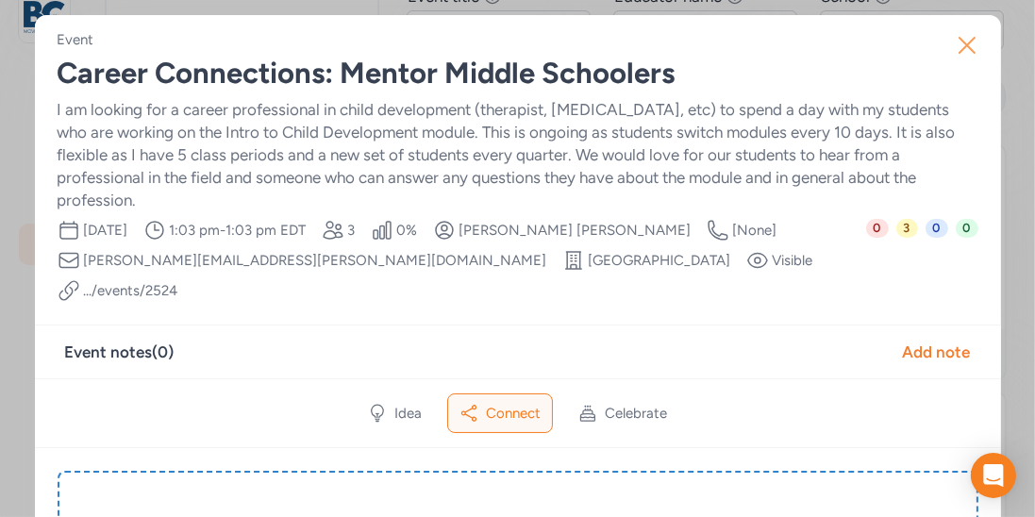
click at [964, 49] on icon "button" at bounding box center [967, 45] width 30 height 30
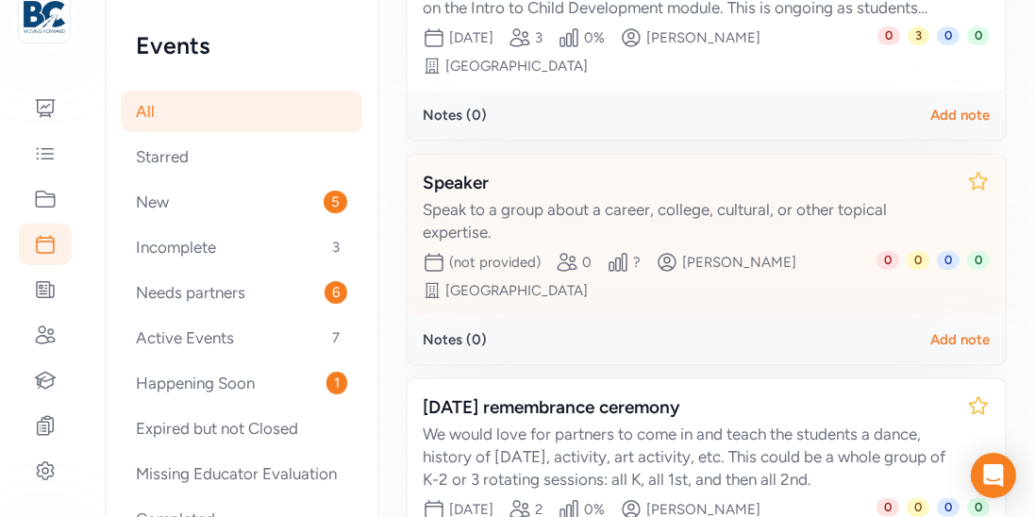
scroll to position [416, 0]
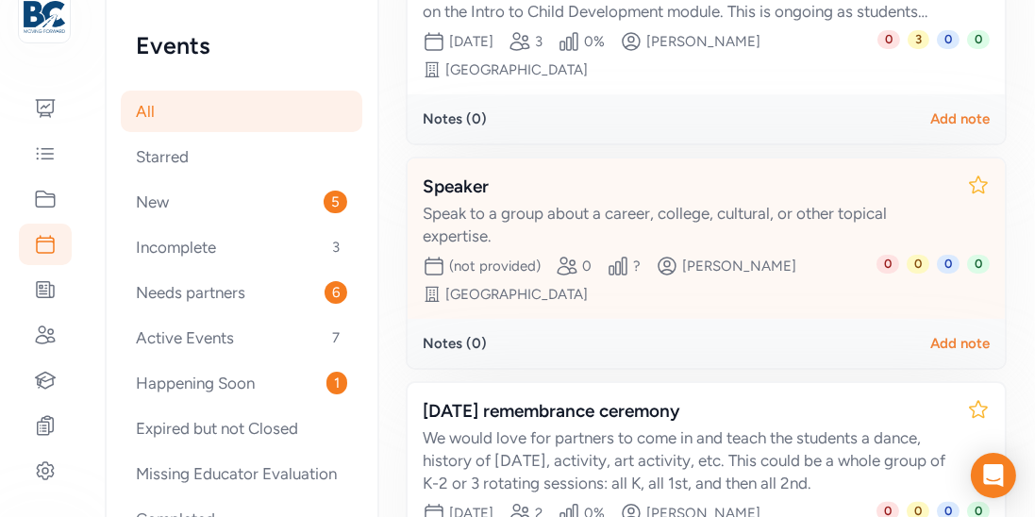
click at [542, 221] on div "Speak to a group about a career, college, cultural, or other topical expertise." at bounding box center [687, 224] width 529 height 45
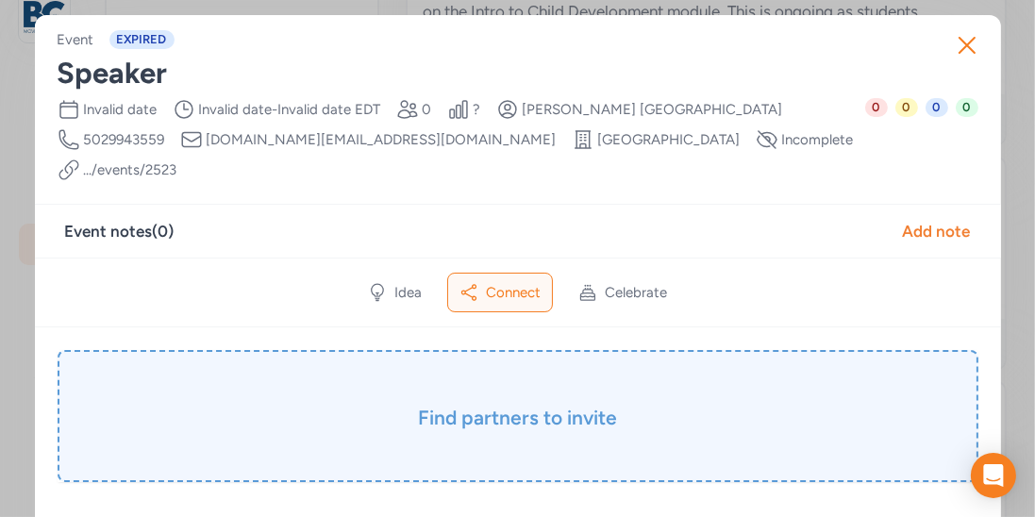
click at [491, 405] on h3 "Find partners to invite" at bounding box center [518, 418] width 826 height 26
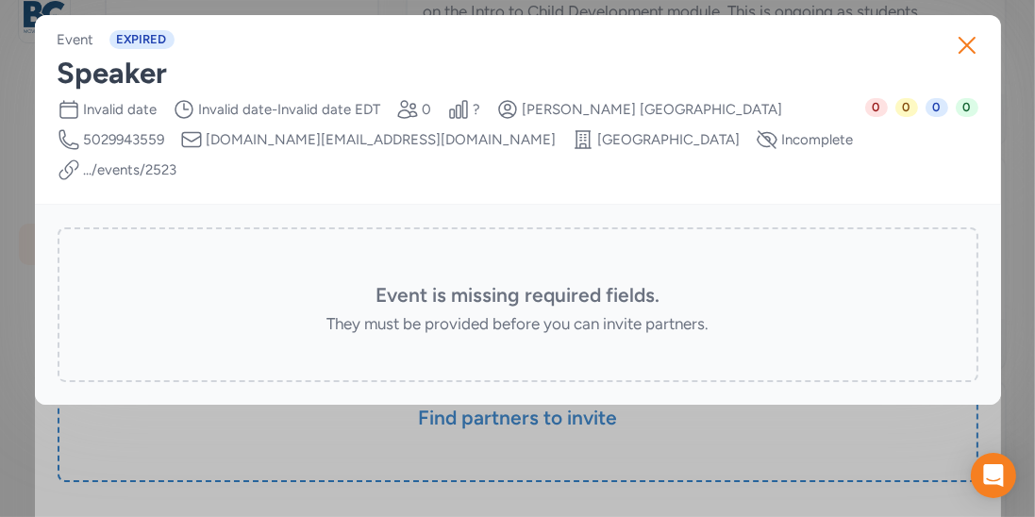
click at [516, 282] on h3 "Event is missing required fields." at bounding box center [518, 295] width 826 height 26
click at [491, 403] on div "Close Event EXPIRED Speaker Date Invalid date Time Range Invalid date - Invalid…" at bounding box center [517, 258] width 1035 height 517
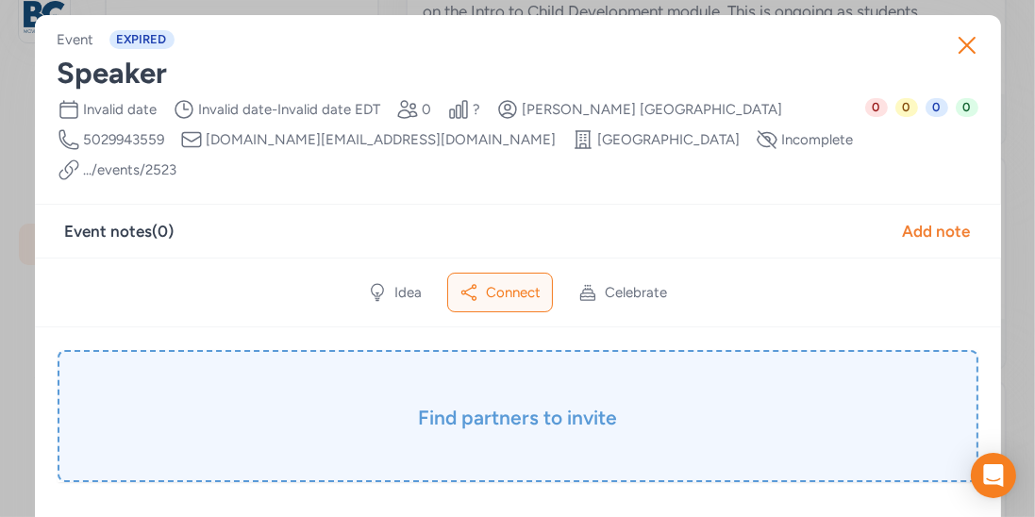
click at [495, 405] on h3 "Find partners to invite" at bounding box center [518, 418] width 826 height 26
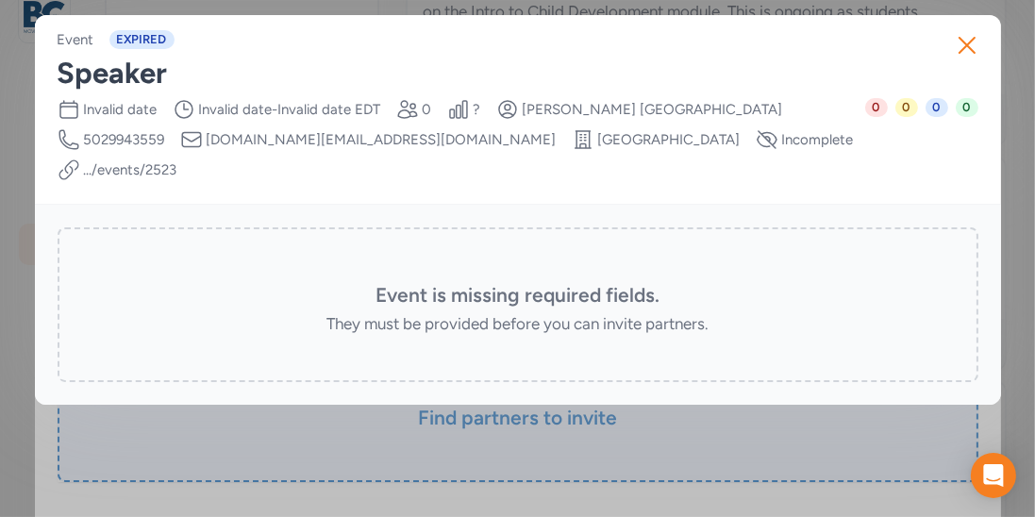
click at [495, 391] on div "Close Event EXPIRED Speaker Date Invalid date Time Range Invalid date - Invalid…" at bounding box center [517, 258] width 1035 height 517
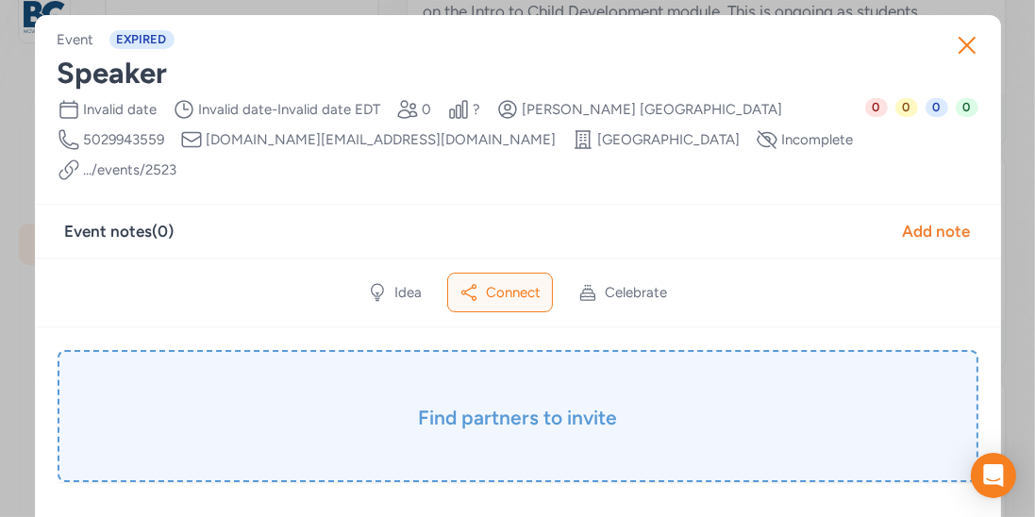
click at [495, 405] on h3 "Find partners to invite" at bounding box center [518, 418] width 826 height 26
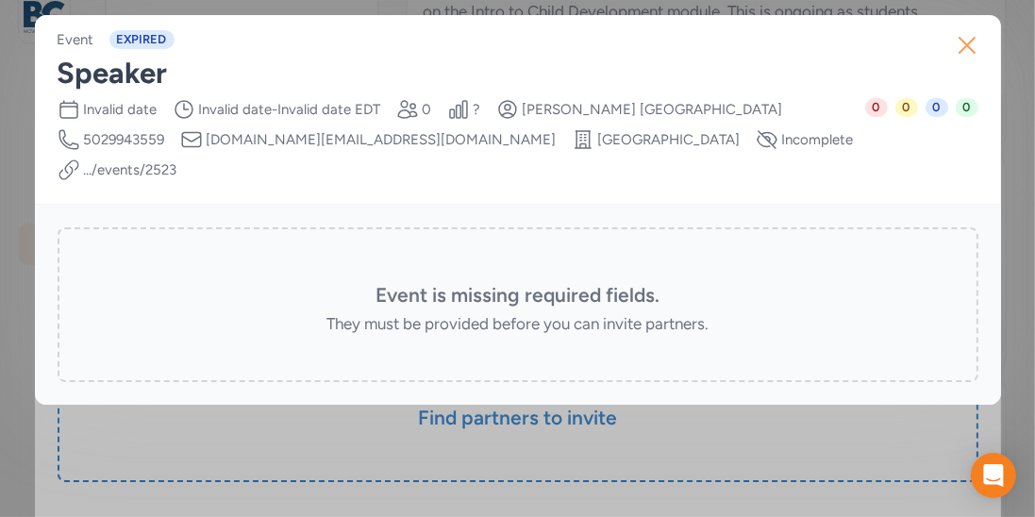
click at [961, 47] on icon "button" at bounding box center [967, 45] width 30 height 30
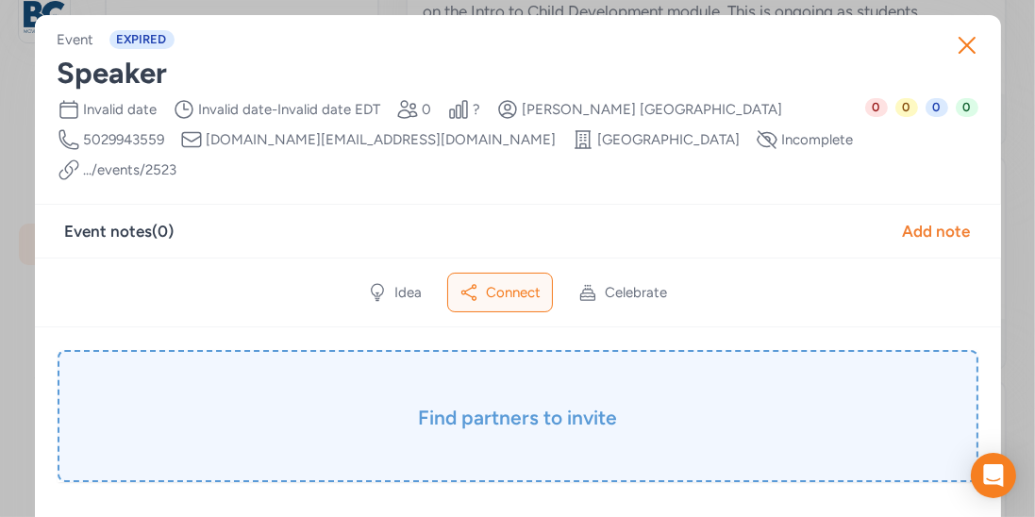
click at [579, 405] on h3 "Find partners to invite" at bounding box center [518, 418] width 826 height 26
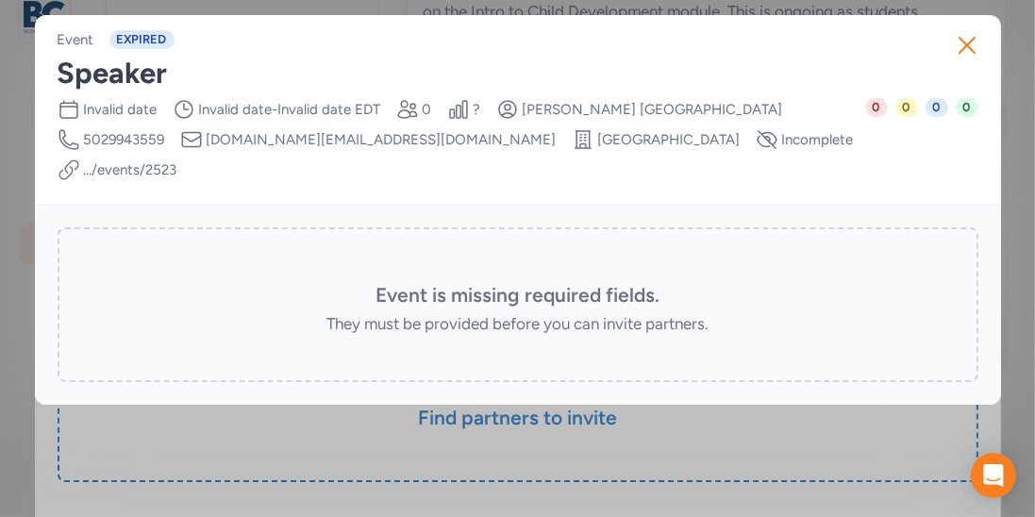
click at [543, 282] on h3 "Event is missing required fields." at bounding box center [518, 295] width 826 height 26
click at [965, 41] on icon "button" at bounding box center [967, 45] width 30 height 30
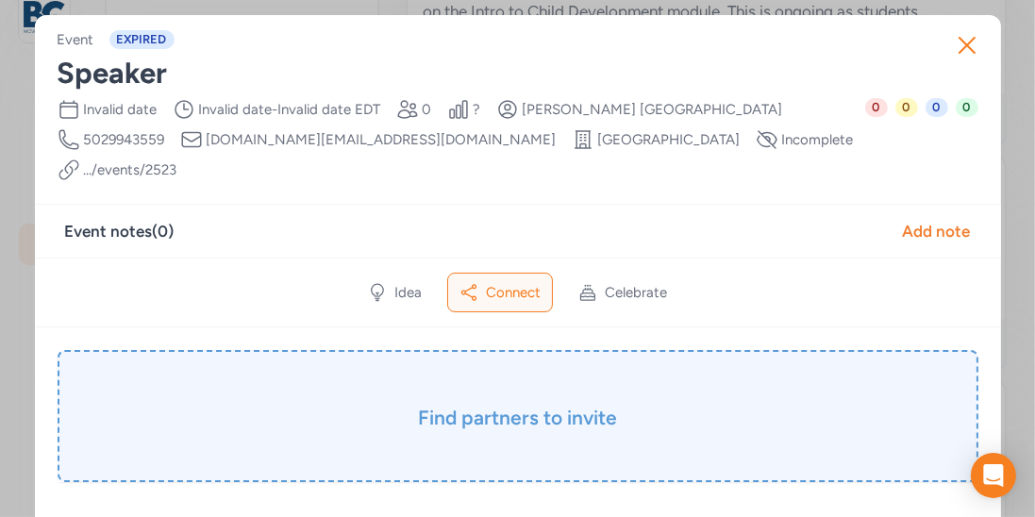
click at [557, 405] on h3 "Find partners to invite" at bounding box center [518, 418] width 826 height 26
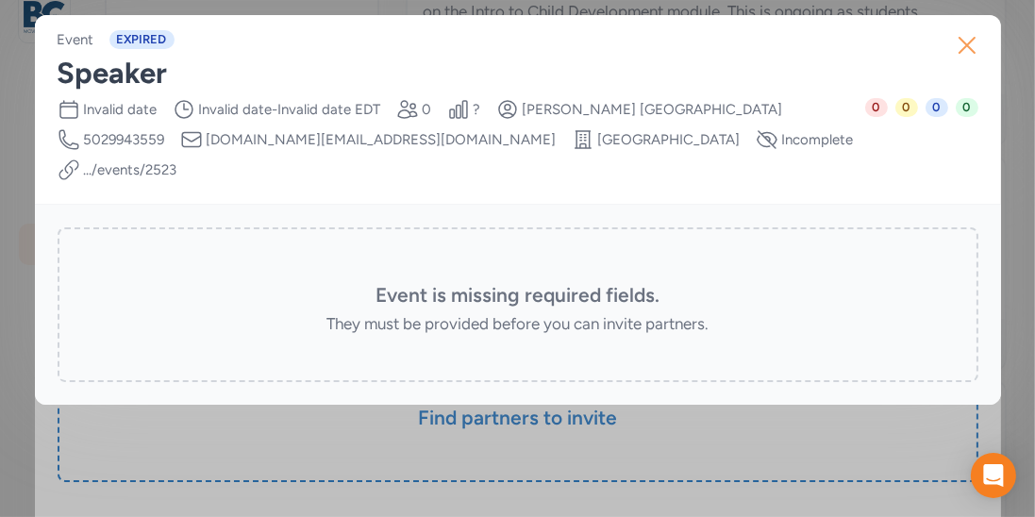
click at [973, 50] on icon "button" at bounding box center [967, 45] width 30 height 30
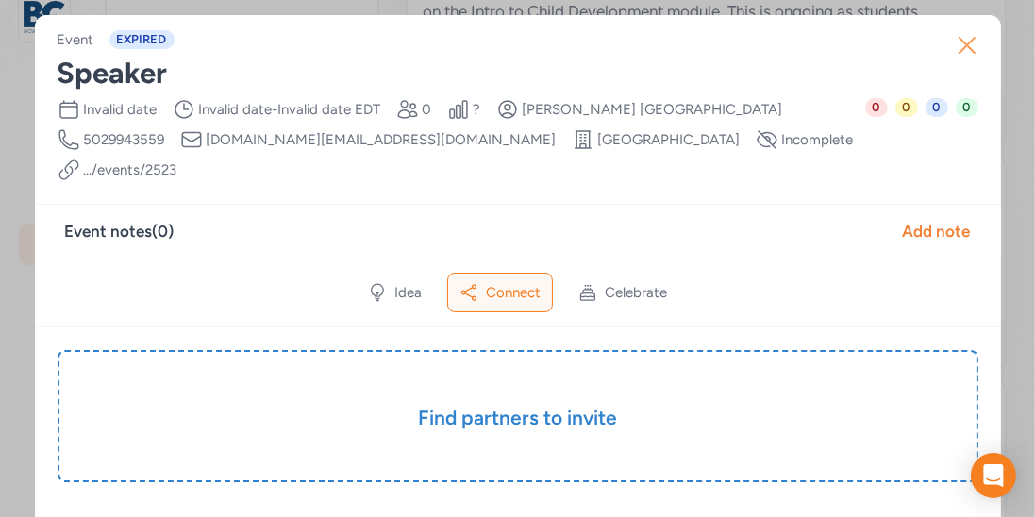
click at [963, 39] on icon "button" at bounding box center [967, 45] width 30 height 30
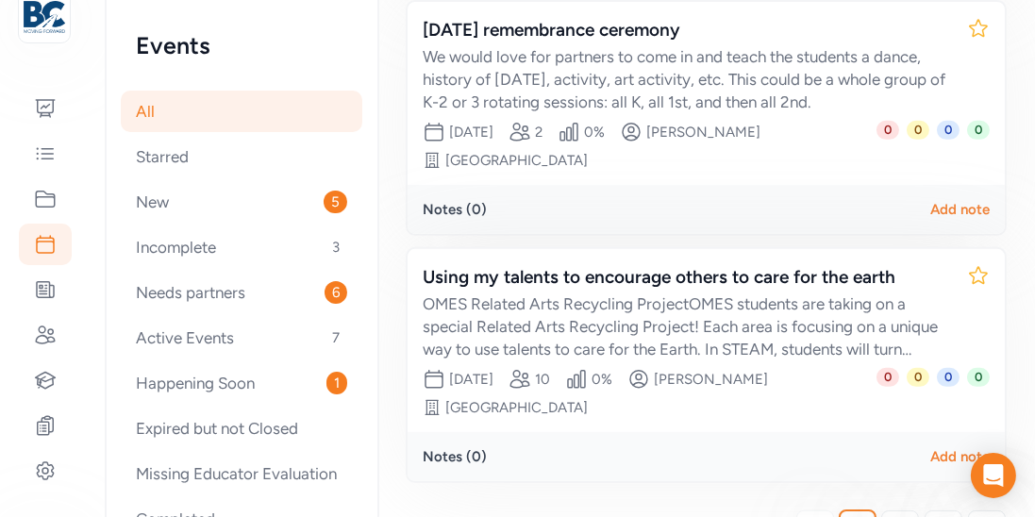
scroll to position [831, 0]
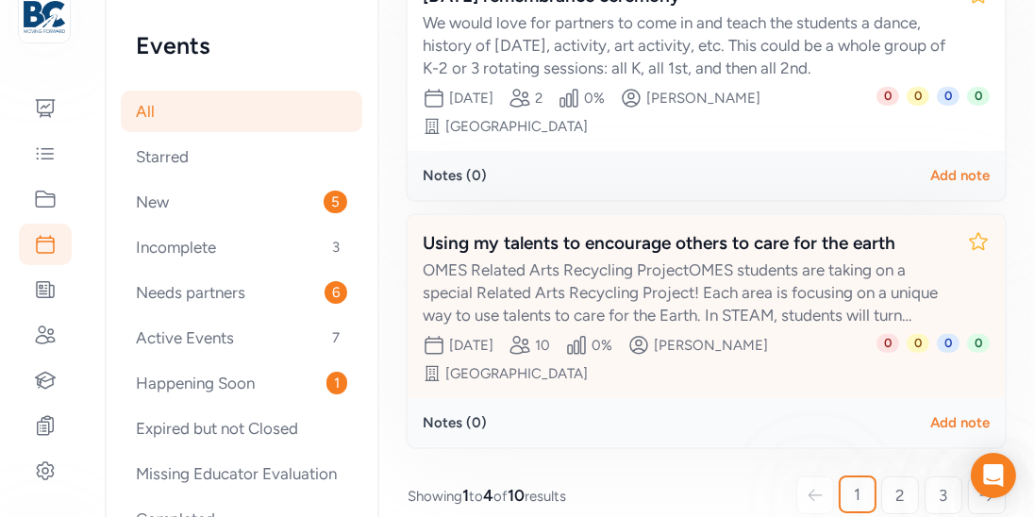
click at [611, 230] on div "Using my talents to encourage others to care for the earth" at bounding box center [687, 243] width 529 height 26
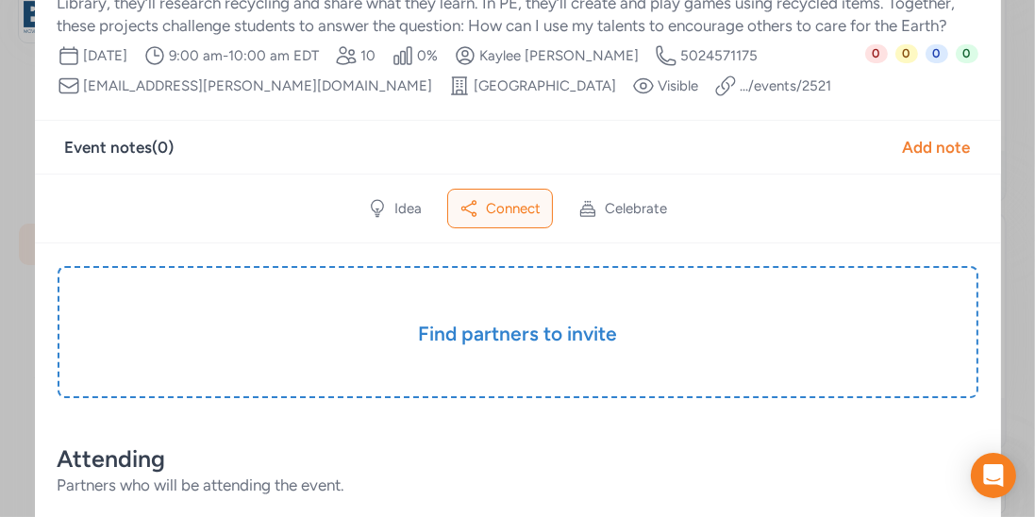
scroll to position [189, 0]
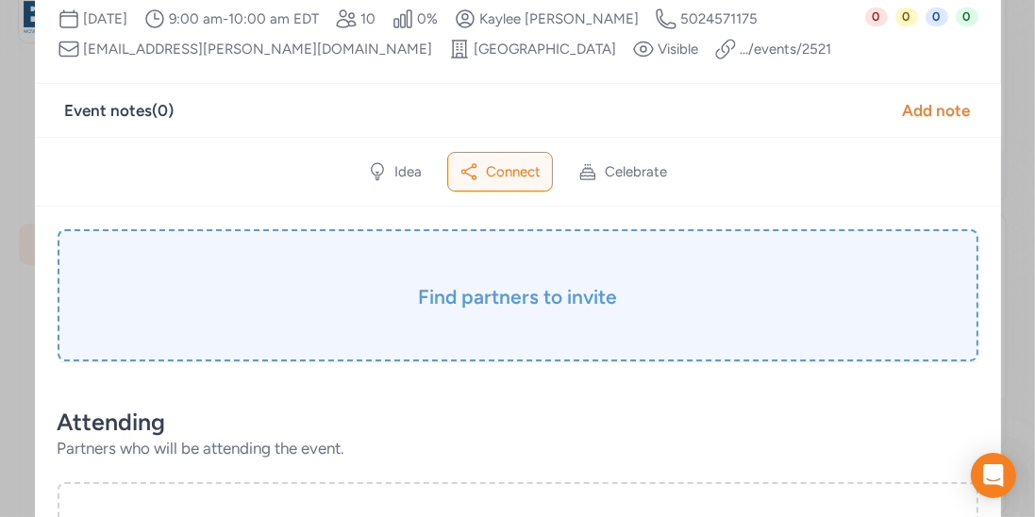
click at [535, 310] on h3 "Find partners to invite" at bounding box center [518, 297] width 826 height 26
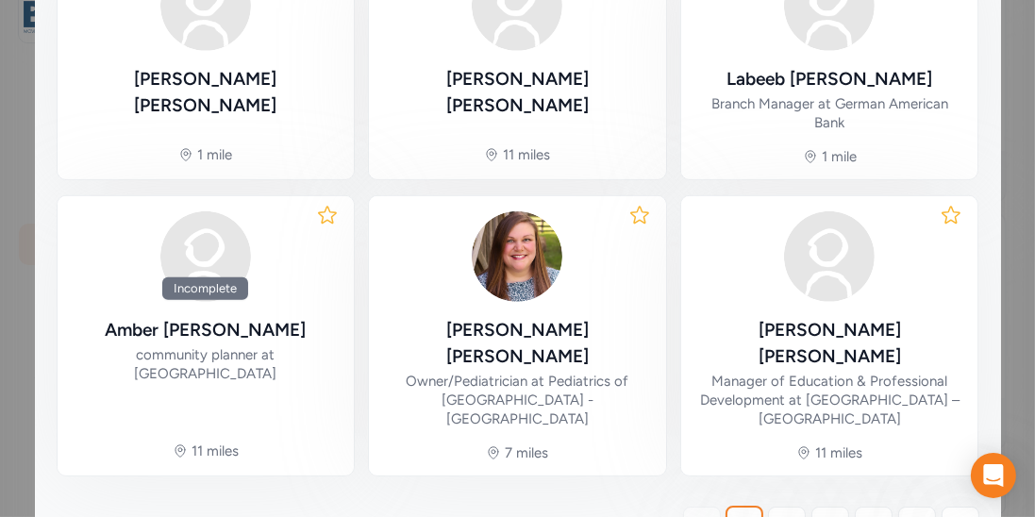
scroll to position [1177, 0]
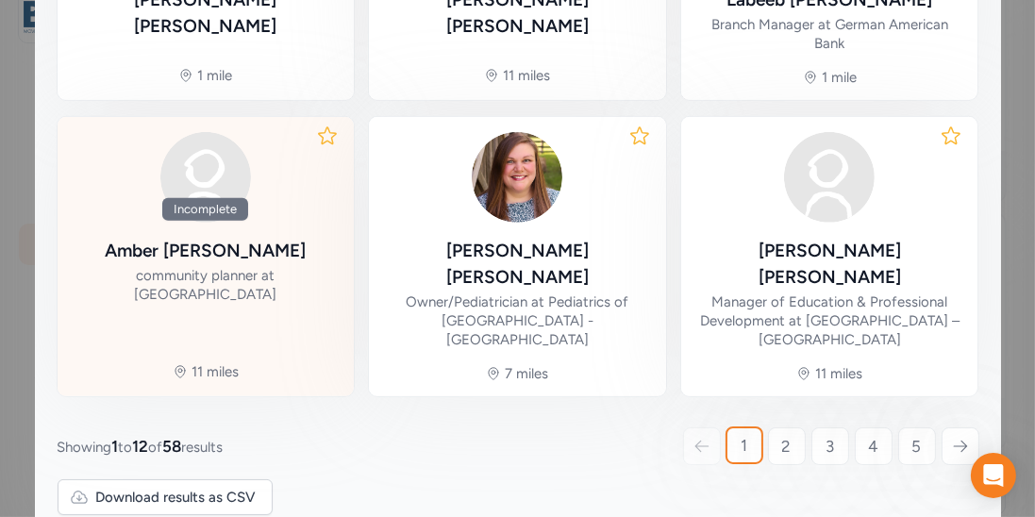
click at [212, 255] on div "[PERSON_NAME]" at bounding box center [205, 251] width 201 height 26
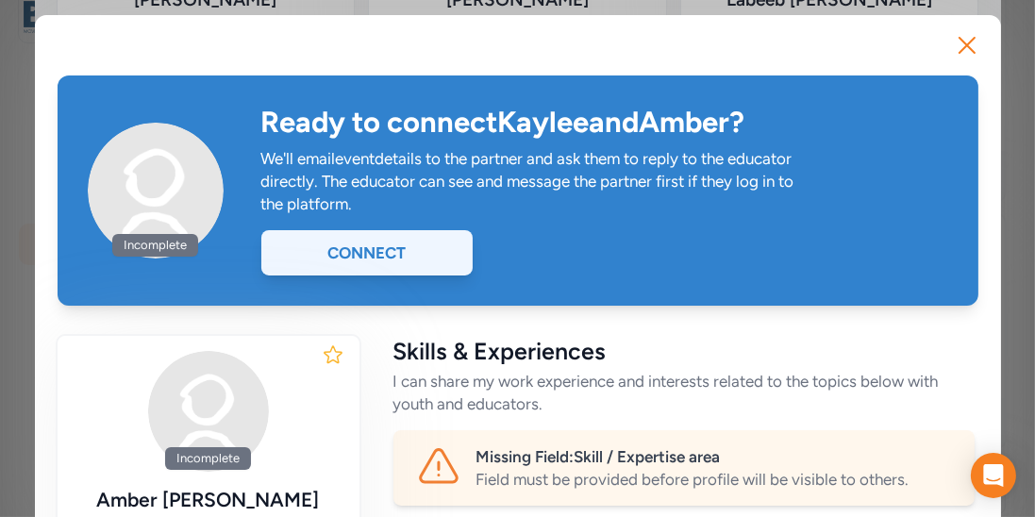
click at [393, 252] on div "Connect" at bounding box center [366, 252] width 211 height 45
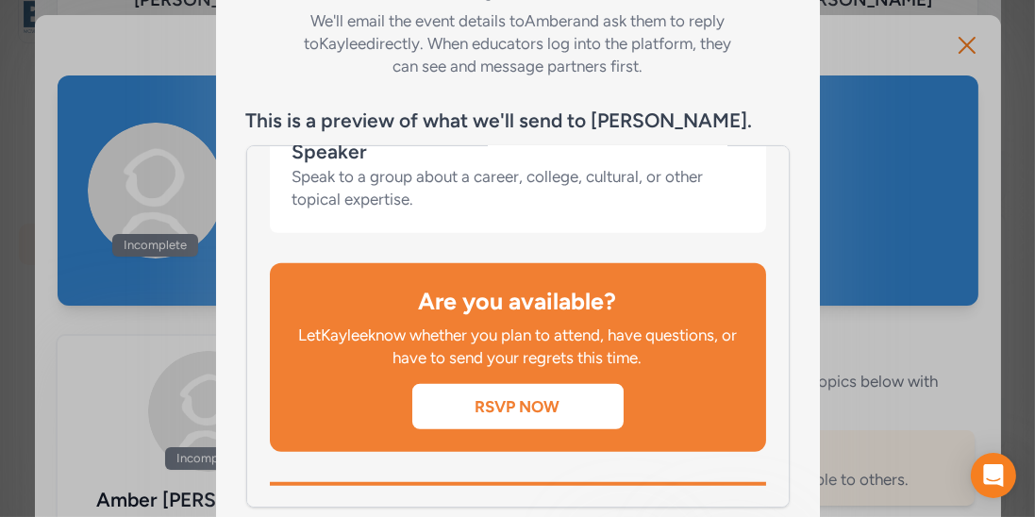
scroll to position [380, 0]
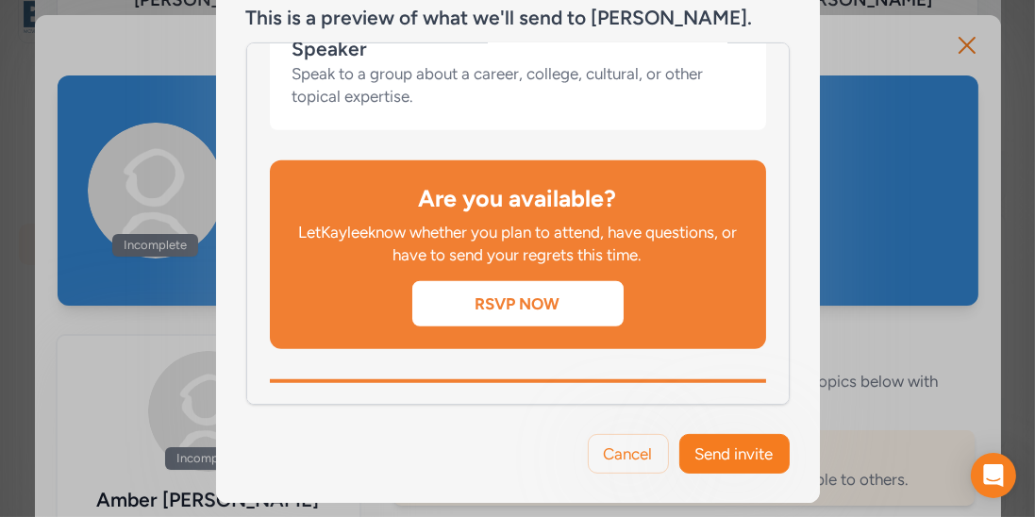
click at [699, 432] on div "Cancel Send invite" at bounding box center [518, 454] width 604 height 98
click at [707, 444] on span "Send invite" at bounding box center [734, 453] width 78 height 23
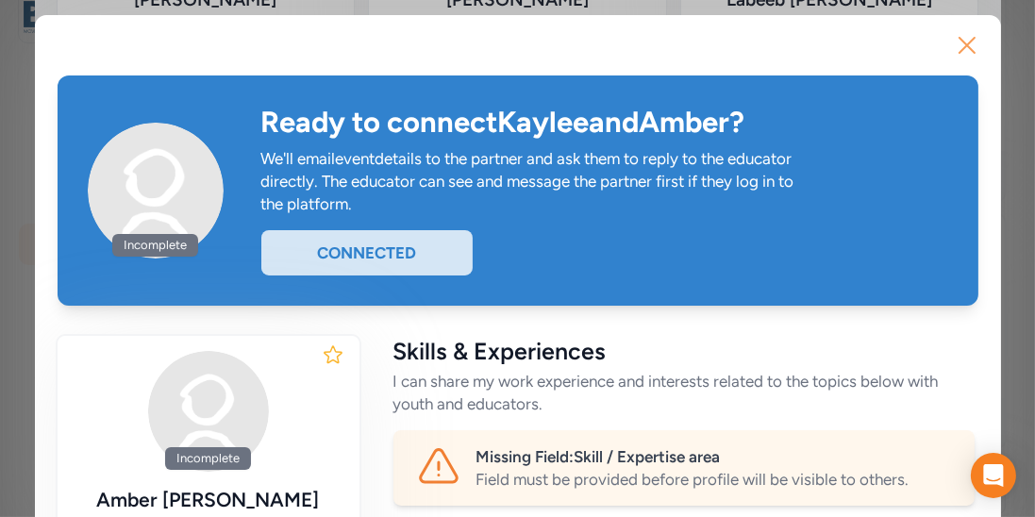
click at [959, 46] on icon "button" at bounding box center [967, 45] width 30 height 30
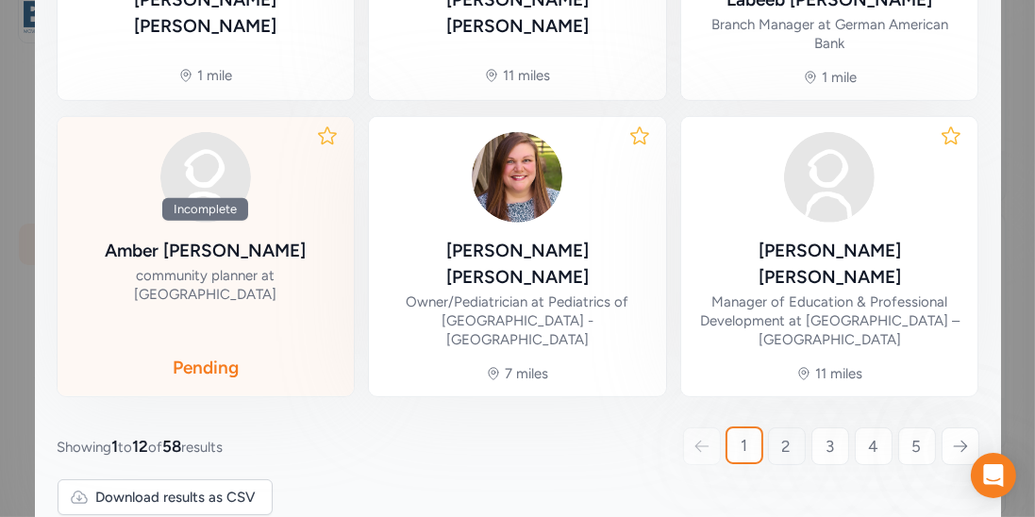
click at [788, 435] on span "2" at bounding box center [786, 446] width 9 height 23
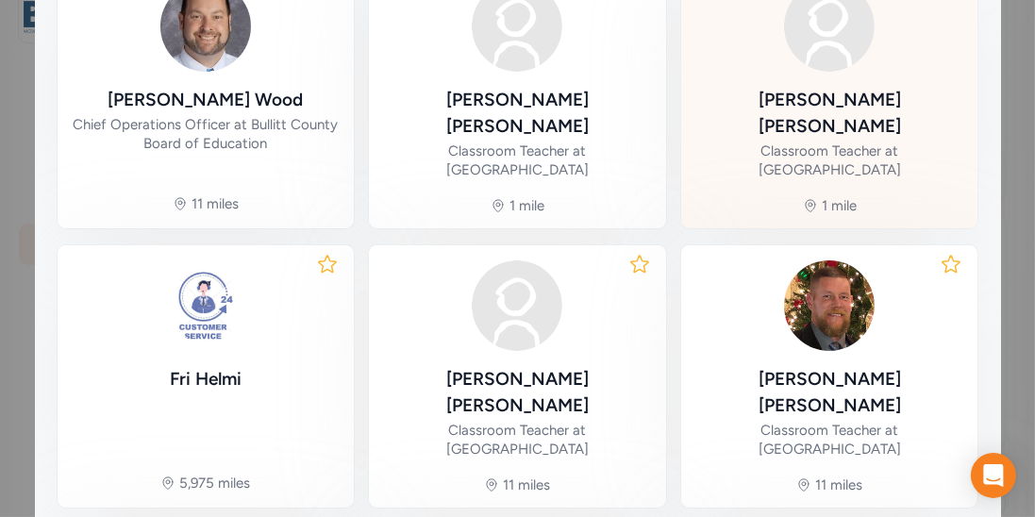
scroll to position [1107, 0]
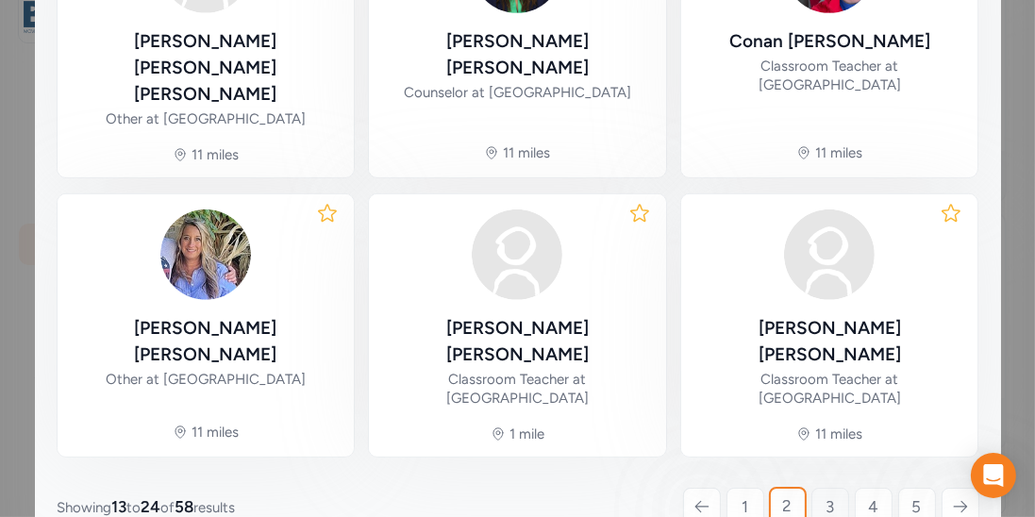
click at [833, 495] on span "3" at bounding box center [829, 506] width 8 height 23
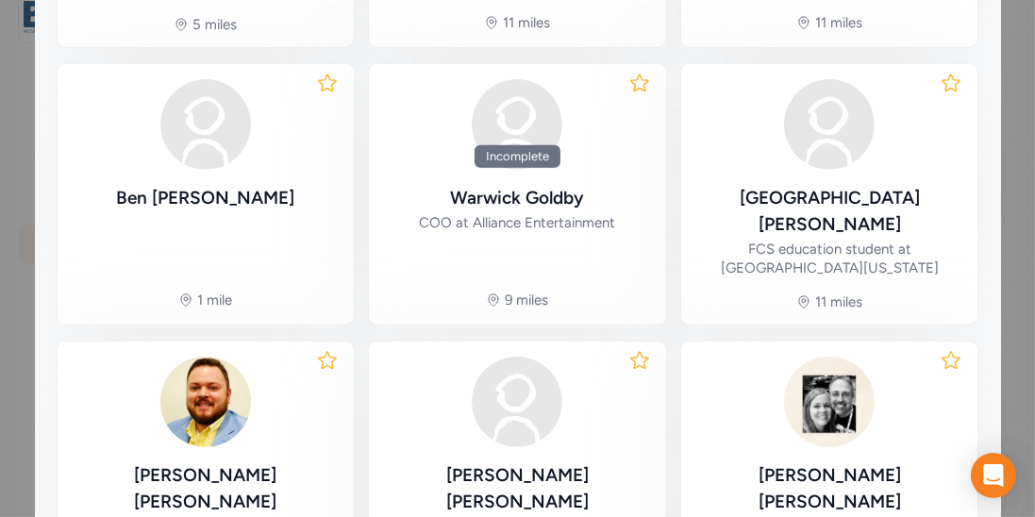
scroll to position [1181, 0]
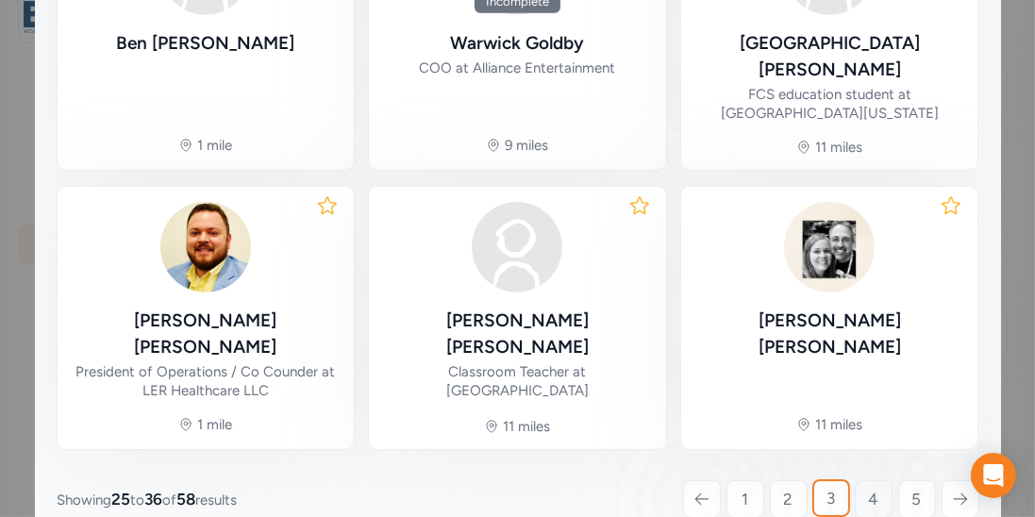
click at [863, 480] on link "4" at bounding box center [874, 499] width 38 height 38
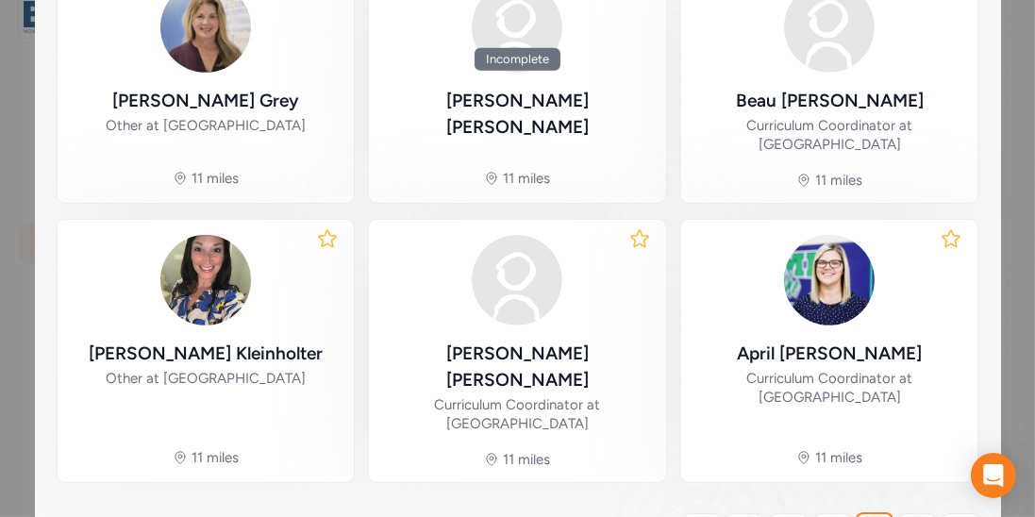
scroll to position [1106, 0]
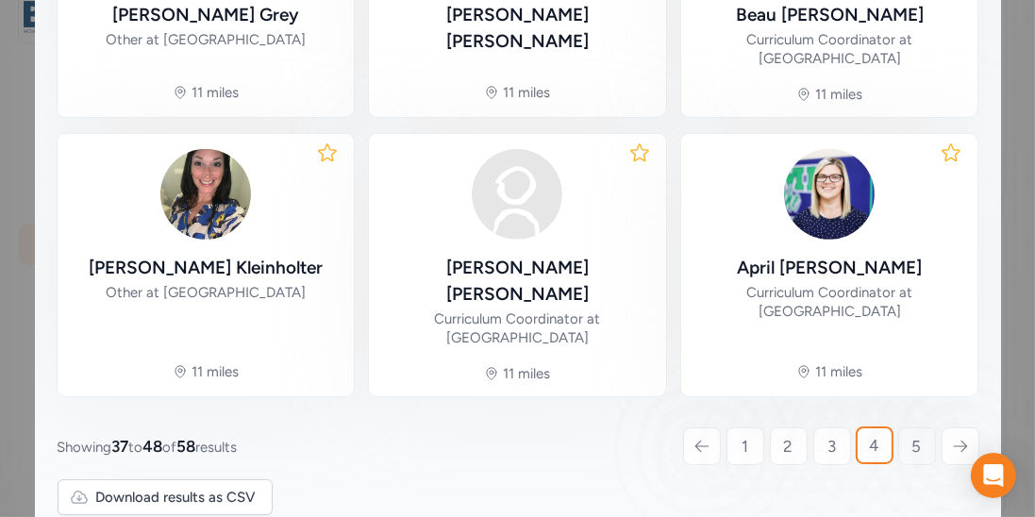
click at [909, 427] on link "5" at bounding box center [917, 446] width 38 height 38
